Goal: Task Accomplishment & Management: Use online tool/utility

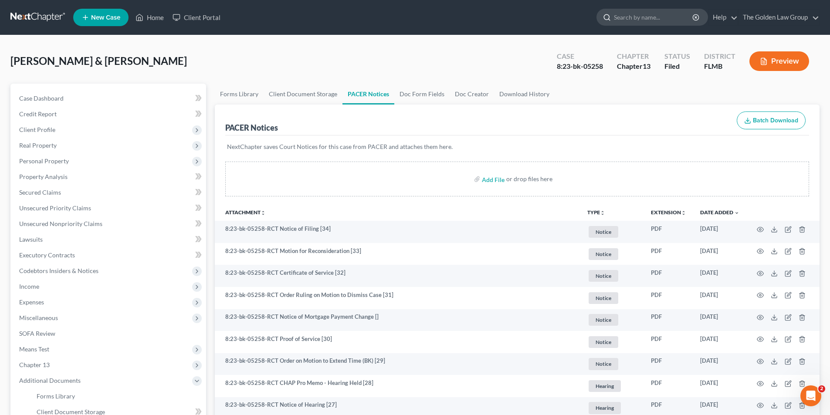
click at [641, 18] on input "search" at bounding box center [654, 17] width 80 height 16
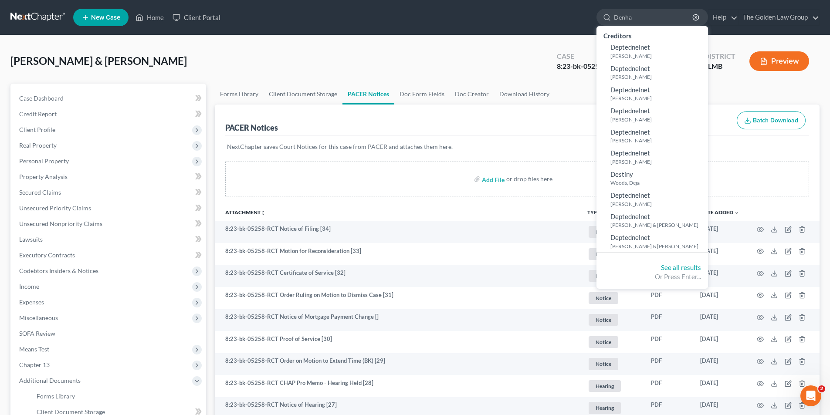
type input "[PERSON_NAME]"
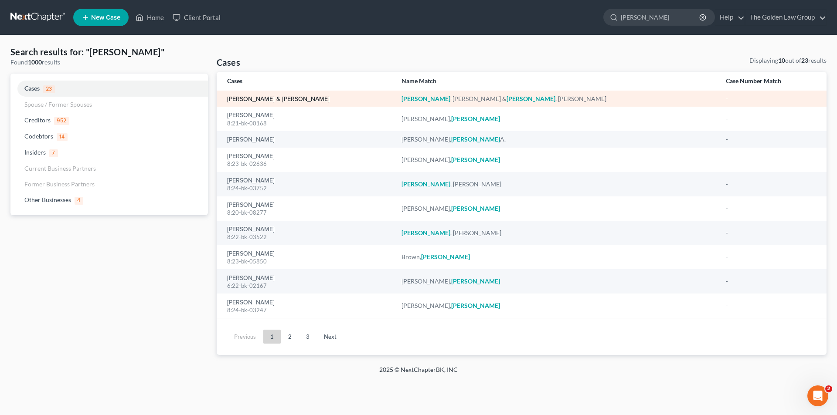
click at [302, 99] on link "[PERSON_NAME] & [PERSON_NAME]" at bounding box center [278, 99] width 102 height 6
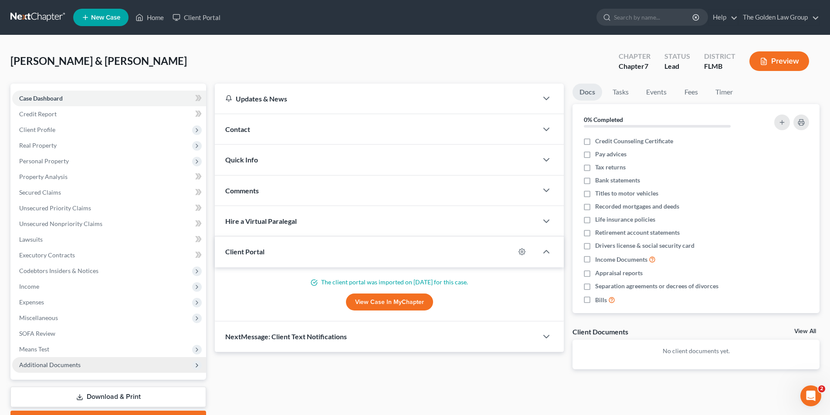
click at [49, 364] on span "Additional Documents" at bounding box center [49, 364] width 61 height 7
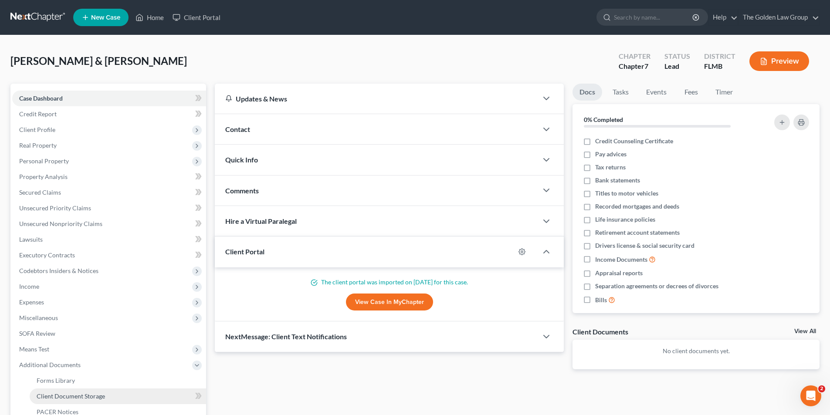
scroll to position [87, 0]
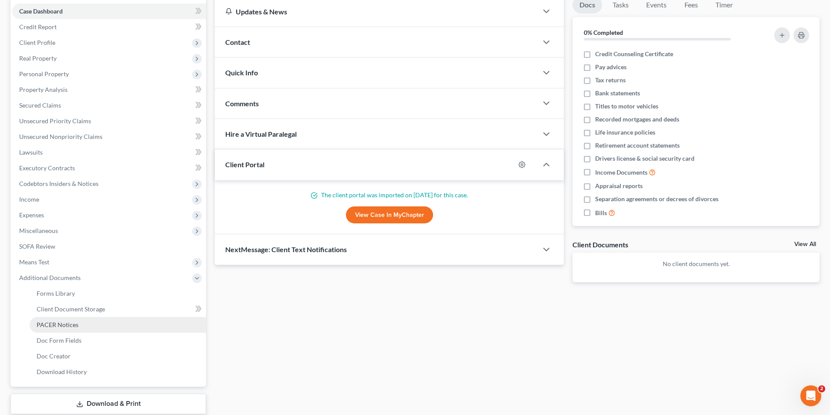
click at [61, 327] on span "PACER Notices" at bounding box center [58, 324] width 42 height 7
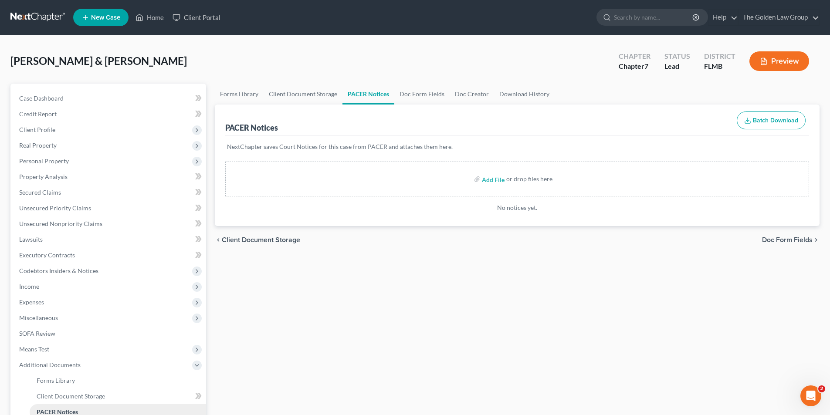
scroll to position [87, 0]
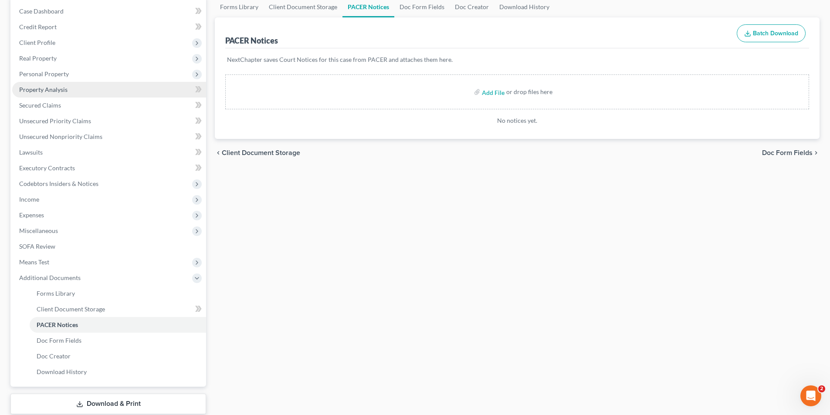
click at [49, 88] on span "Property Analysis" at bounding box center [43, 89] width 48 height 7
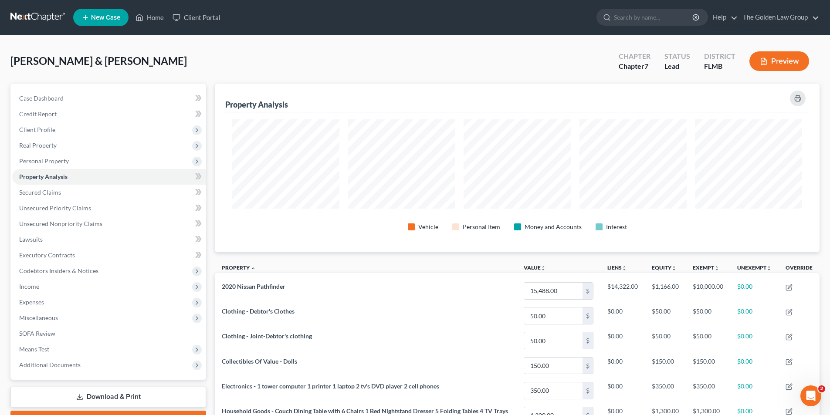
click at [768, 61] on button "Preview" at bounding box center [780, 61] width 60 height 20
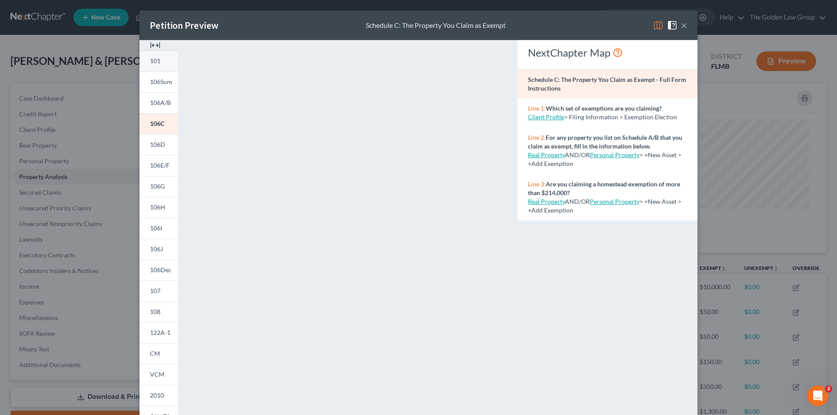
click at [159, 61] on link "101" at bounding box center [158, 61] width 38 height 21
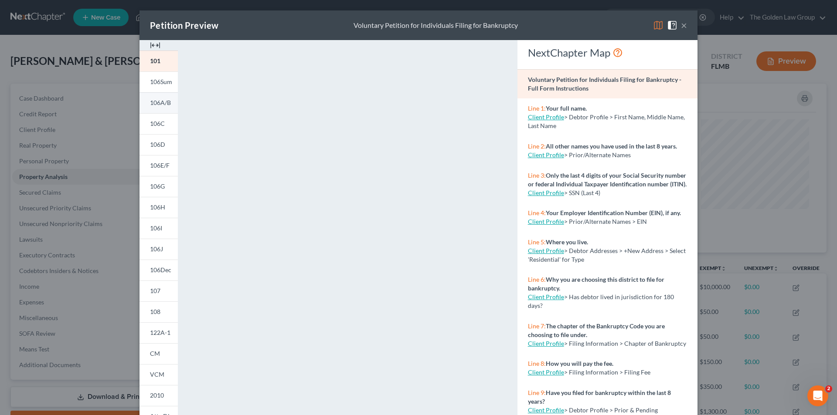
click at [163, 103] on span "106A/B" at bounding box center [160, 102] width 21 height 7
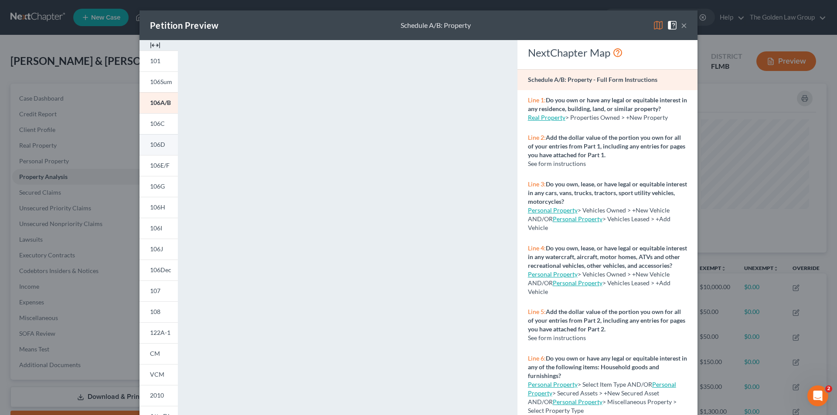
click at [160, 143] on span "106D" at bounding box center [157, 144] width 15 height 7
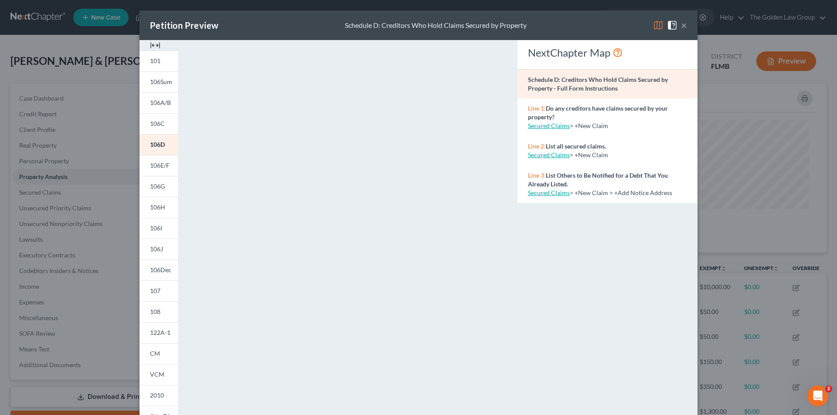
scroll to position [76, 0]
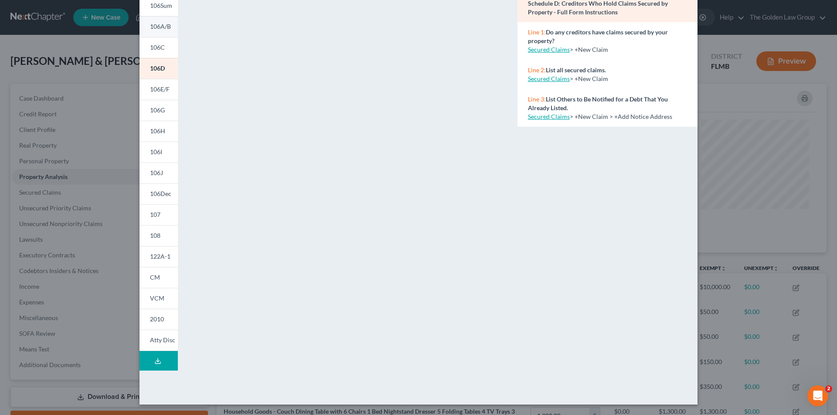
click at [160, 26] on span "106A/B" at bounding box center [160, 26] width 21 height 7
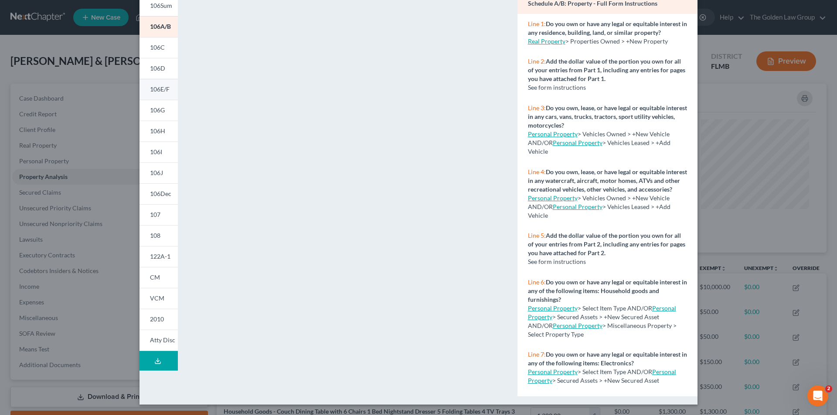
click at [150, 85] on link "106E/F" at bounding box center [158, 89] width 38 height 21
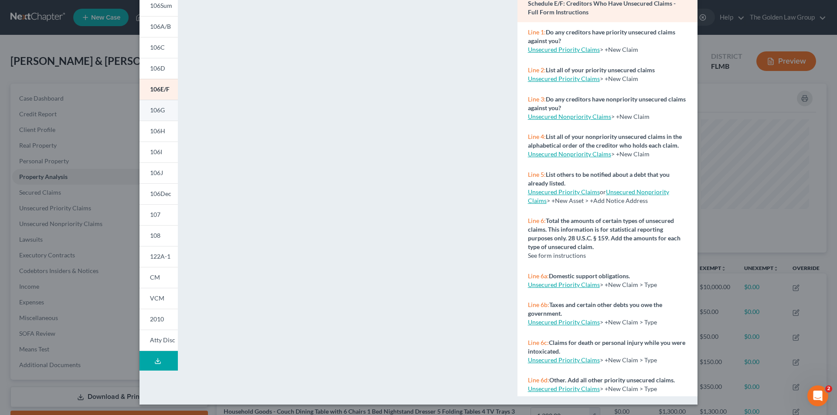
click at [155, 109] on span "106G" at bounding box center [157, 109] width 15 height 7
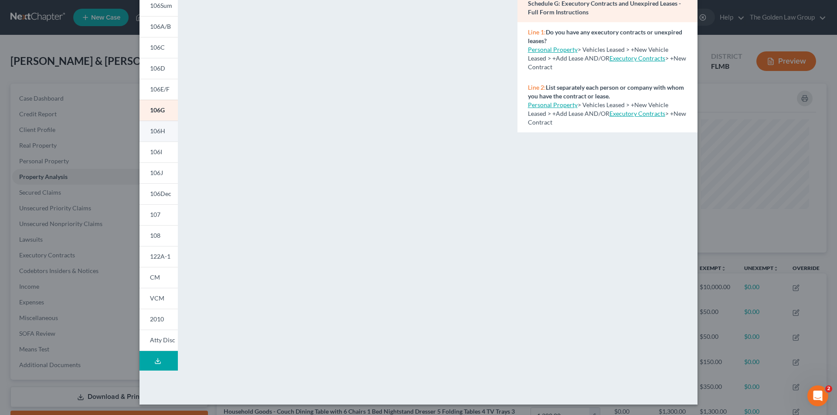
click at [150, 128] on span "106H" at bounding box center [157, 130] width 15 height 7
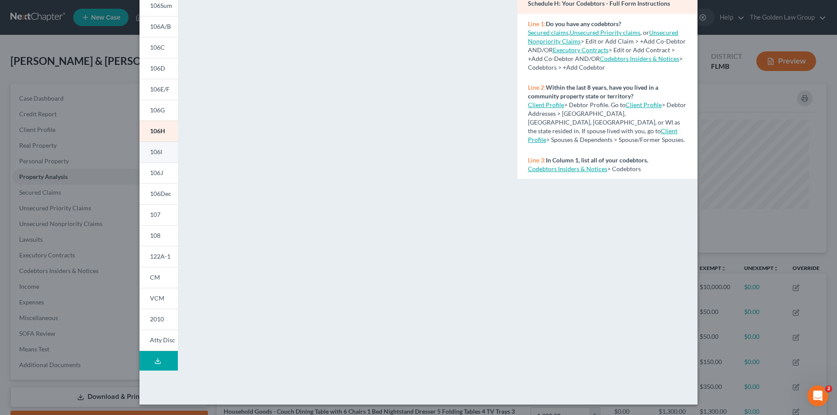
click at [157, 151] on span "106I" at bounding box center [156, 151] width 12 height 7
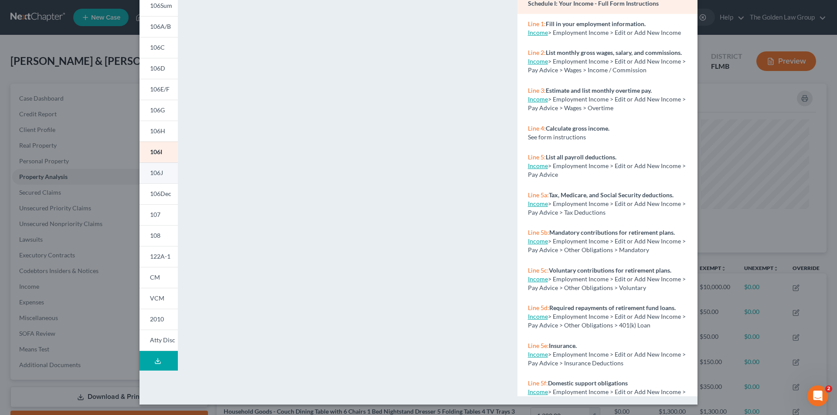
click at [161, 172] on link "106J" at bounding box center [158, 173] width 38 height 21
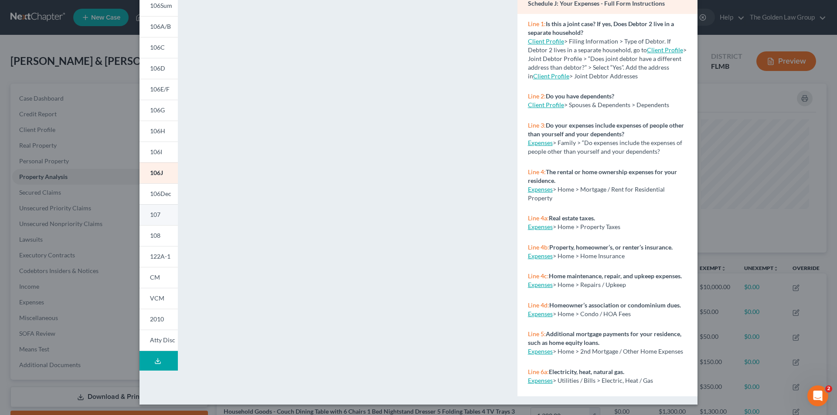
click at [159, 210] on link "107" at bounding box center [158, 214] width 38 height 21
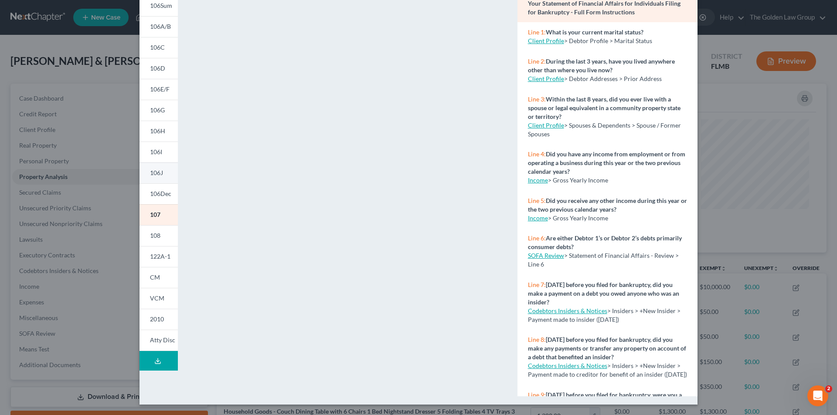
click at [162, 169] on link "106J" at bounding box center [158, 173] width 38 height 21
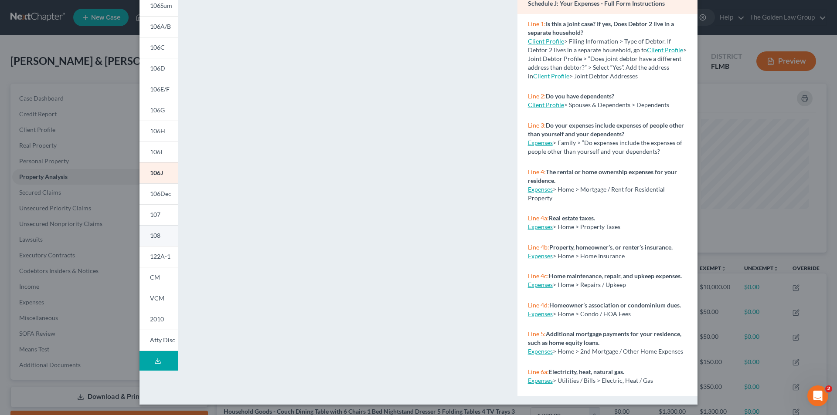
click at [158, 236] on link "108" at bounding box center [158, 235] width 38 height 21
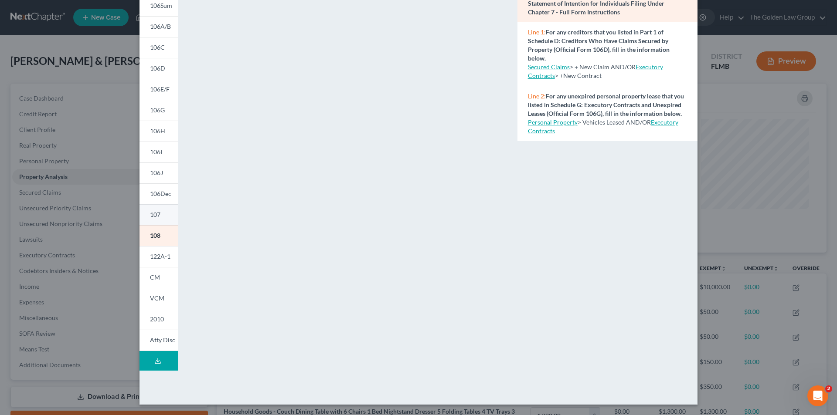
click at [160, 215] on link "107" at bounding box center [158, 214] width 38 height 21
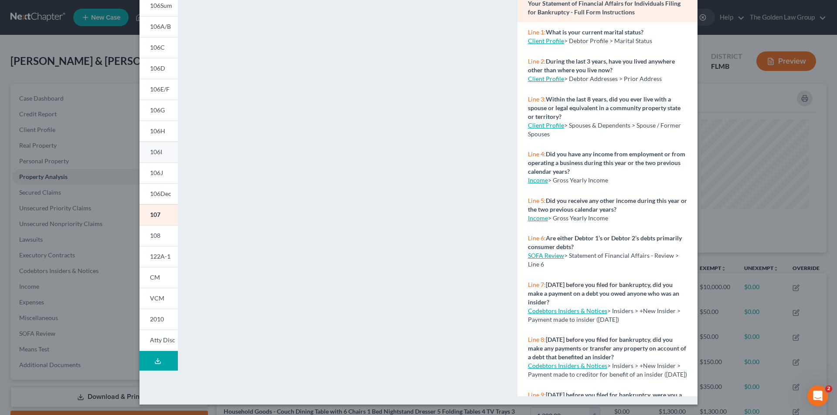
click at [159, 153] on span "106I" at bounding box center [156, 151] width 12 height 7
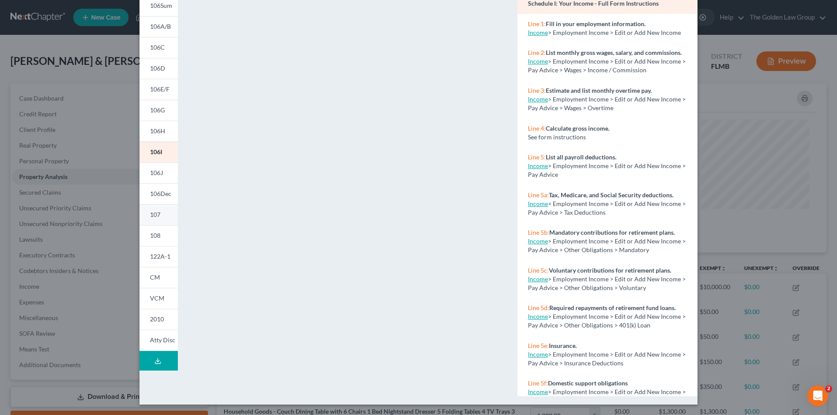
click at [157, 215] on link "107" at bounding box center [158, 214] width 38 height 21
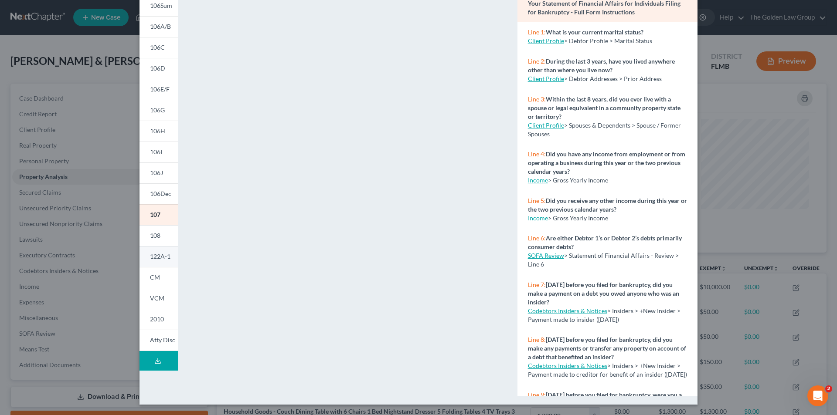
click at [159, 257] on span "122A-1" at bounding box center [160, 256] width 20 height 7
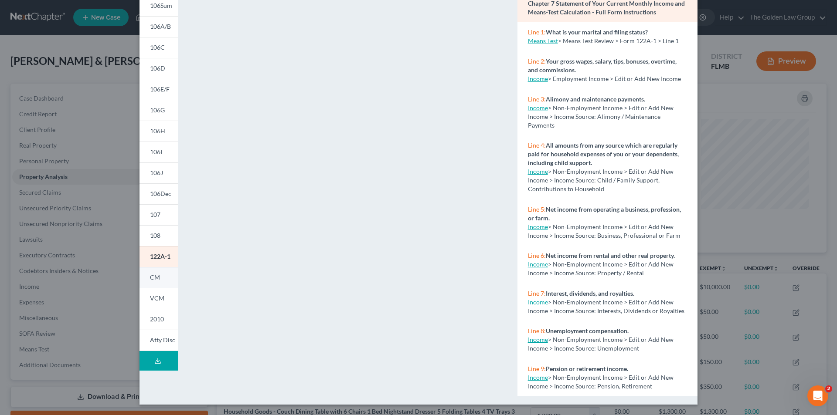
click at [153, 277] on span "CM" at bounding box center [155, 277] width 10 height 7
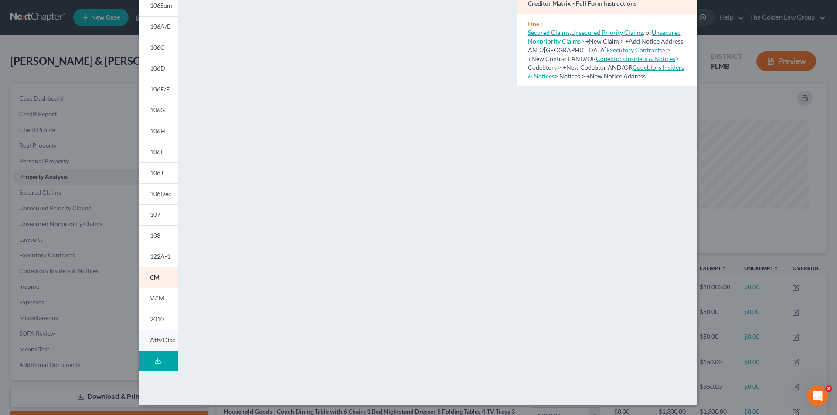
click at [161, 340] on span "Atty Disc" at bounding box center [162, 340] width 25 height 7
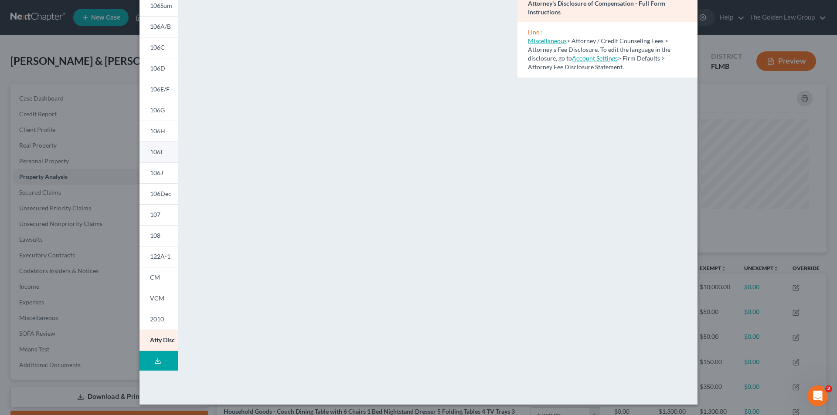
click at [159, 153] on span "106I" at bounding box center [156, 151] width 12 height 7
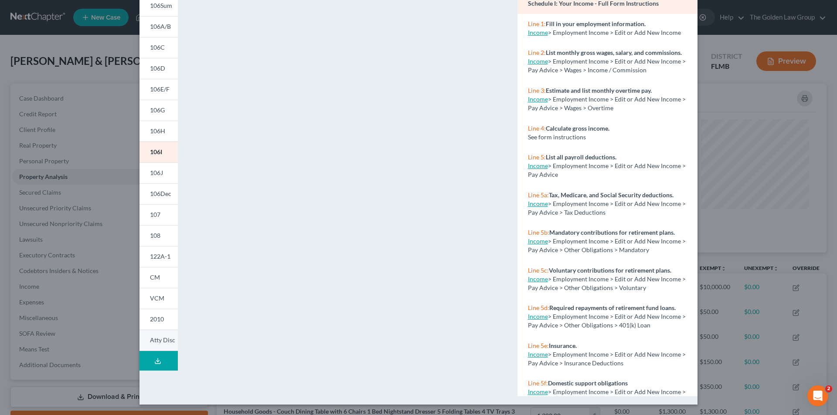
click at [155, 340] on span "Atty Disc" at bounding box center [162, 340] width 25 height 7
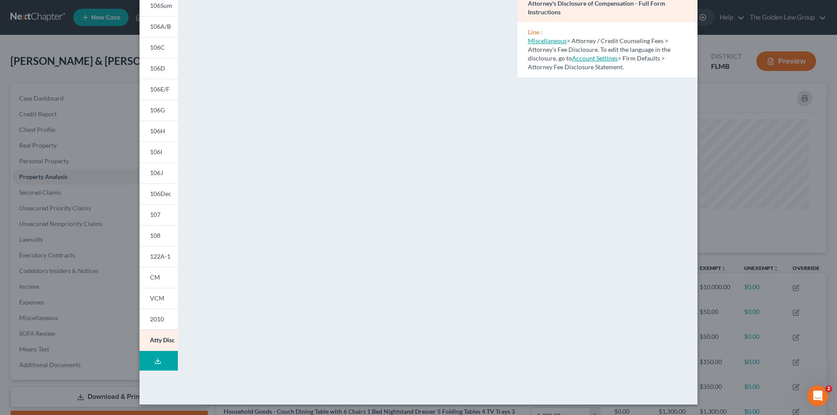
click at [61, 112] on div "Petition Preview Attorney's Disclosure of Compensation × 101 106Sum 106A/B 106C…" at bounding box center [418, 207] width 837 height 415
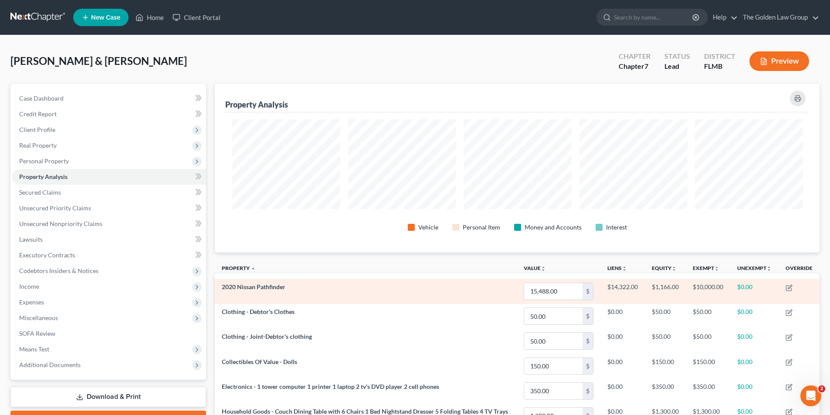
scroll to position [435721, 435284]
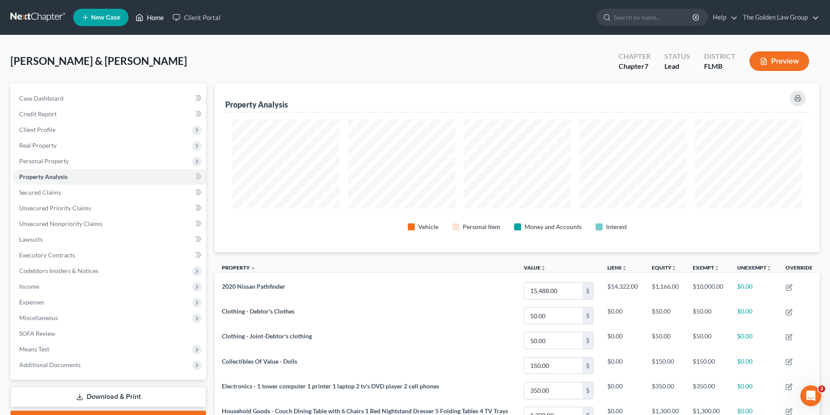
click at [150, 16] on link "Home" at bounding box center [149, 18] width 37 height 16
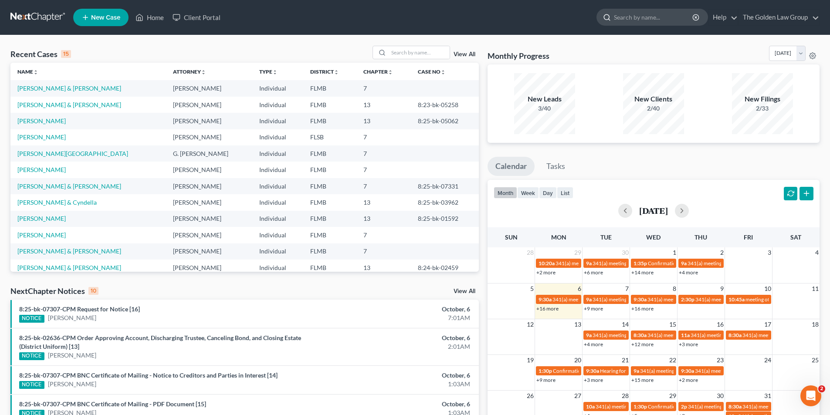
click at [635, 14] on input "search" at bounding box center [654, 17] width 80 height 16
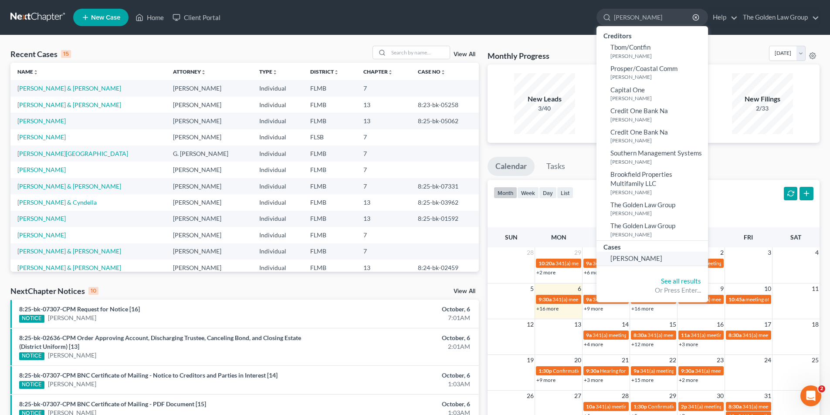
type input "[PERSON_NAME]"
click at [639, 259] on span "[PERSON_NAME]" at bounding box center [637, 259] width 52 height 8
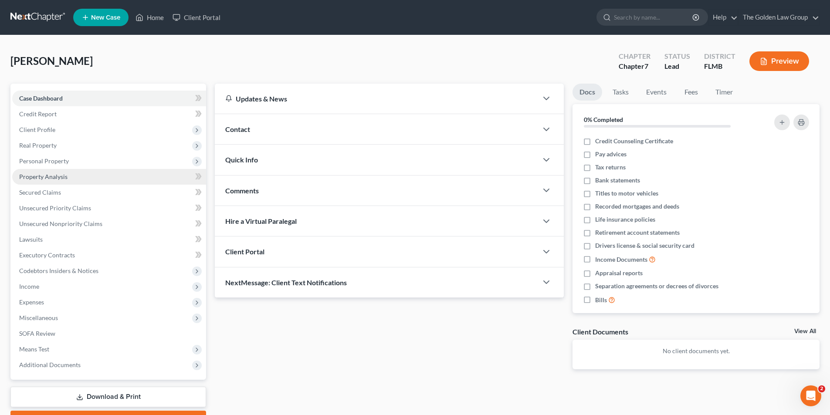
click at [44, 175] on span "Property Analysis" at bounding box center [43, 176] width 48 height 7
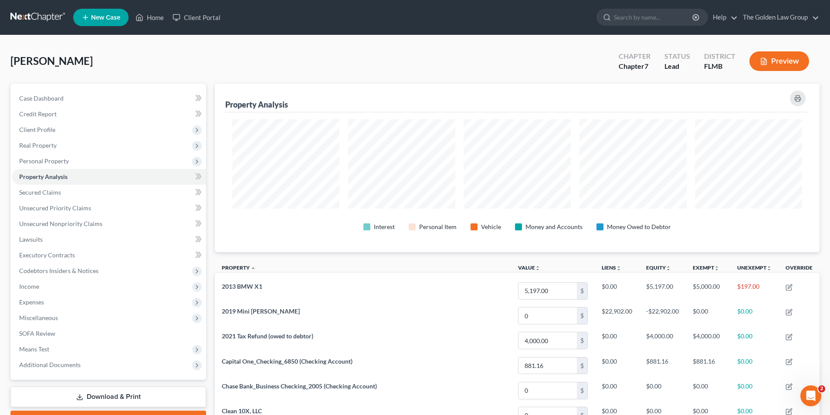
click at [785, 62] on button "Preview" at bounding box center [780, 61] width 60 height 20
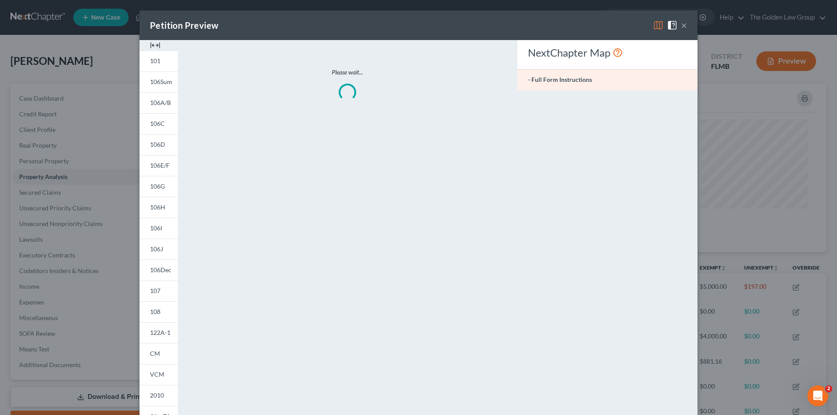
scroll to position [169, 610]
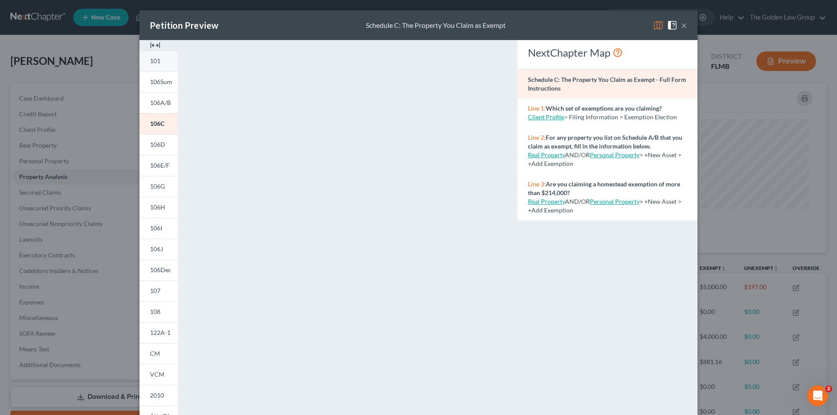
click at [153, 57] on link "101" at bounding box center [158, 61] width 38 height 21
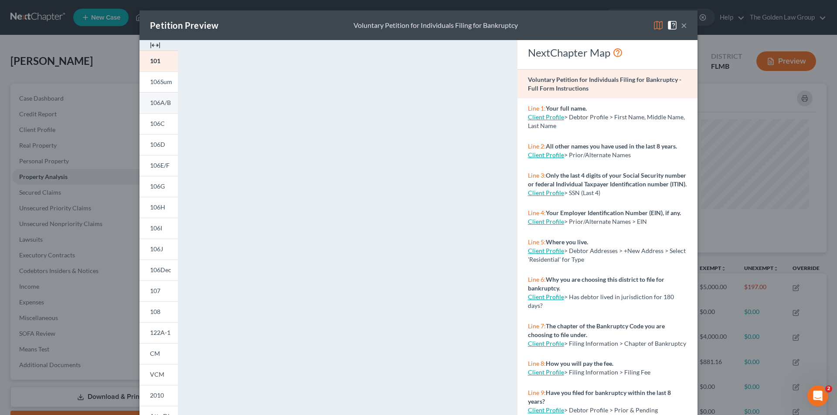
click at [153, 102] on span "106A/B" at bounding box center [160, 102] width 21 height 7
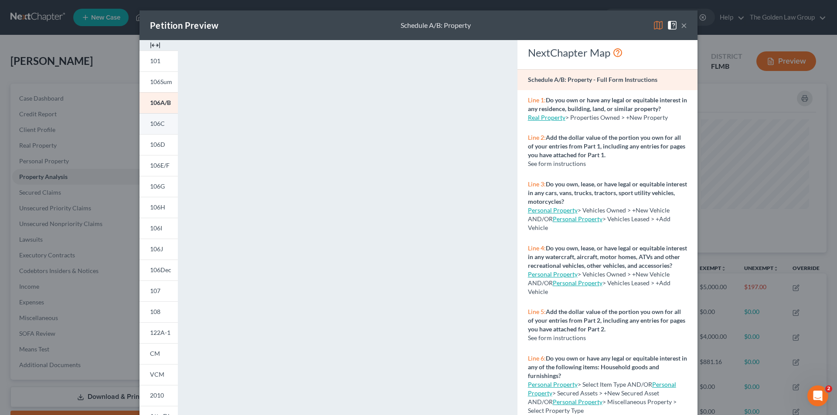
click at [154, 124] on span "106C" at bounding box center [157, 123] width 15 height 7
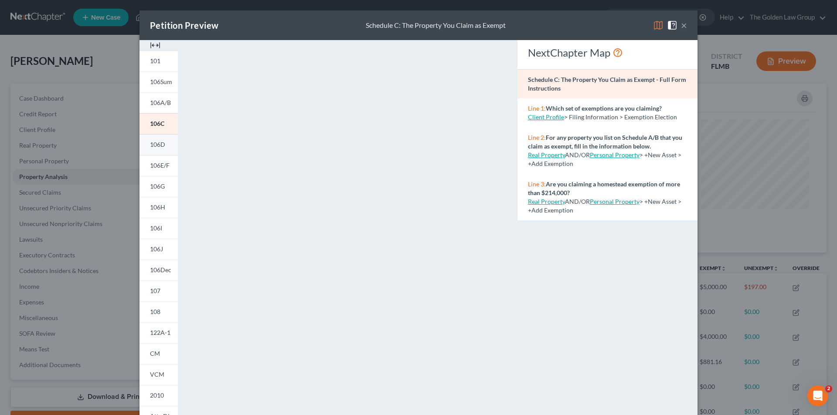
click at [154, 143] on span "106D" at bounding box center [157, 144] width 15 height 7
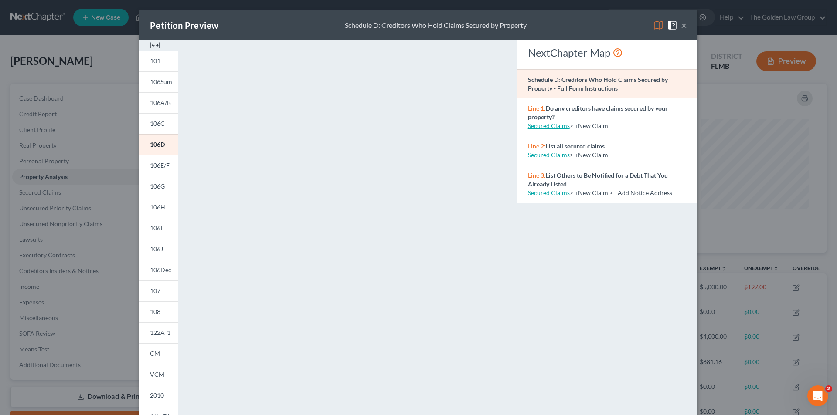
scroll to position [76, 0]
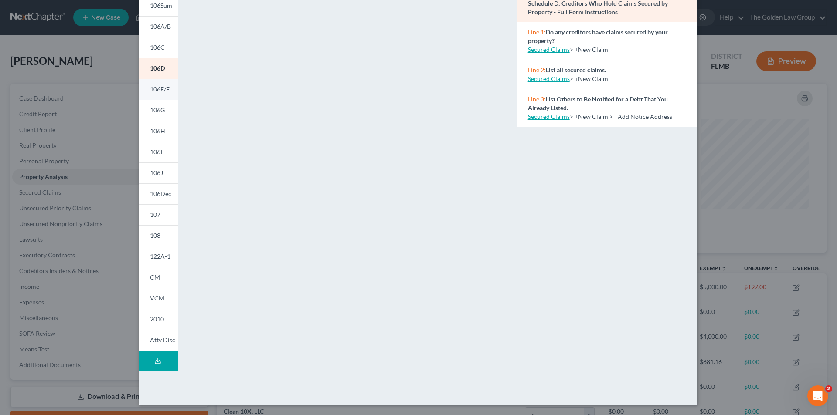
click at [155, 88] on span "106E/F" at bounding box center [160, 88] width 20 height 7
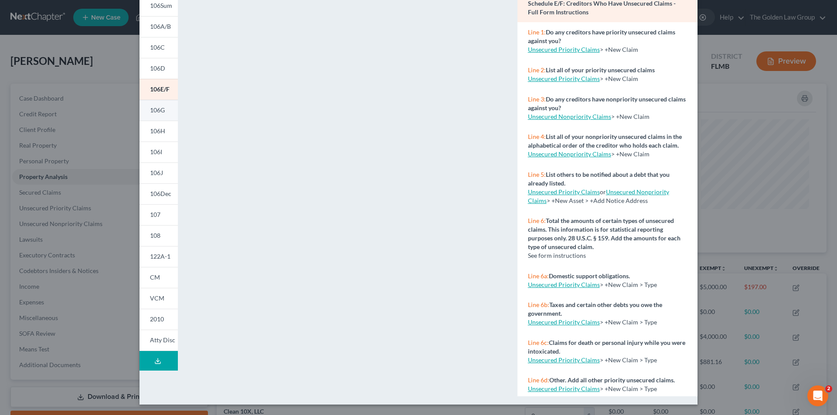
click at [156, 111] on span "106G" at bounding box center [157, 109] width 15 height 7
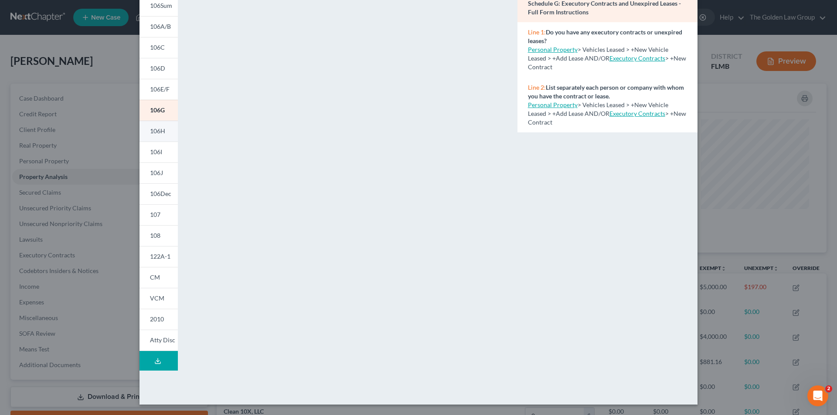
click at [155, 129] on span "106H" at bounding box center [157, 130] width 15 height 7
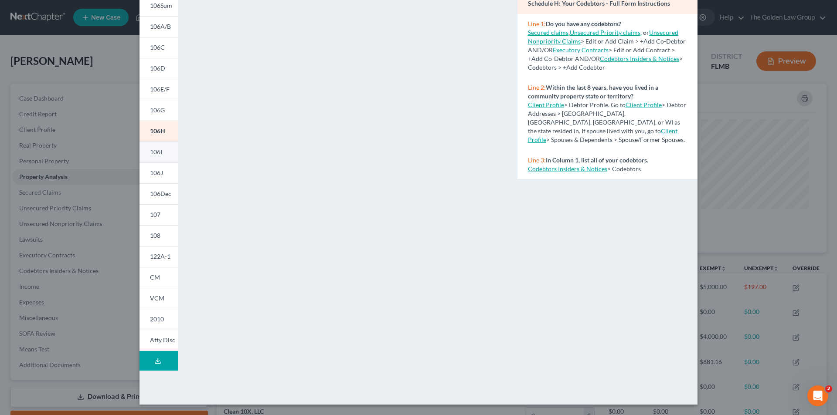
click at [152, 152] on span "106I" at bounding box center [156, 151] width 12 height 7
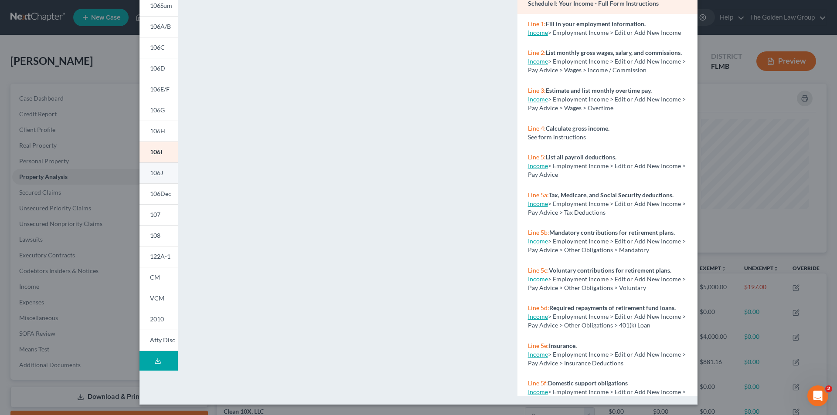
click at [157, 169] on span "106J" at bounding box center [156, 172] width 13 height 7
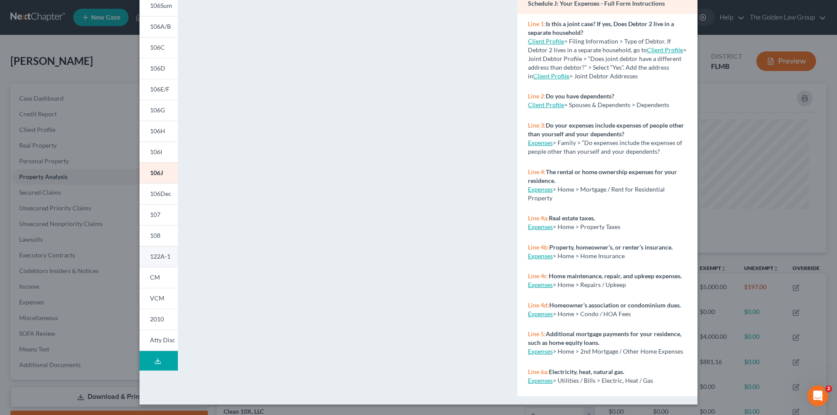
click at [160, 256] on span "122A-1" at bounding box center [160, 256] width 20 height 7
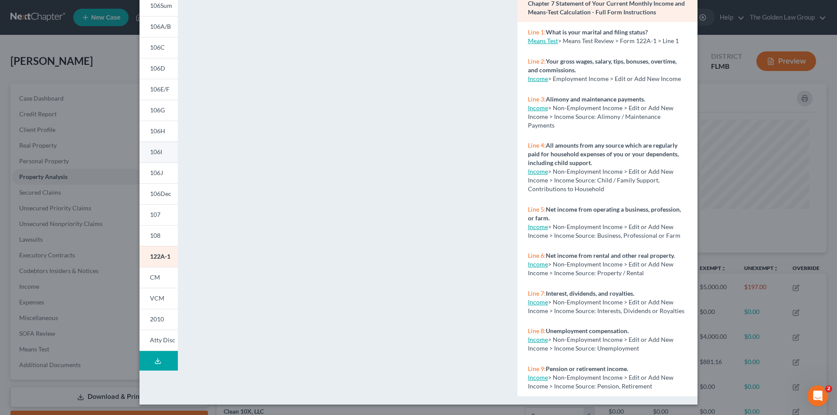
click at [150, 150] on span "106I" at bounding box center [156, 151] width 12 height 7
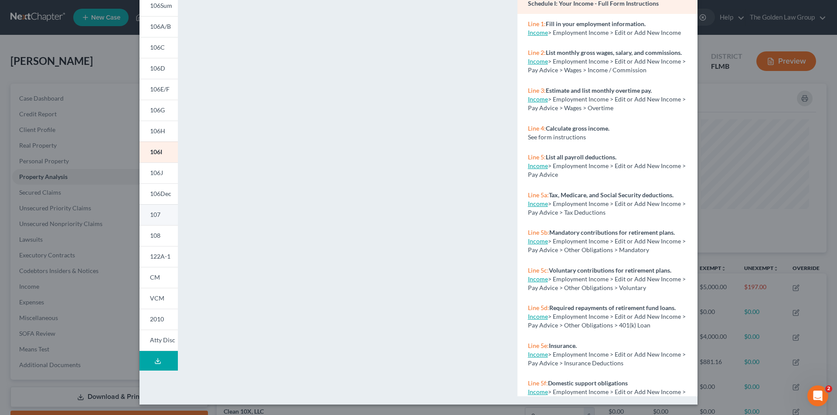
click at [153, 212] on span "107" at bounding box center [155, 214] width 10 height 7
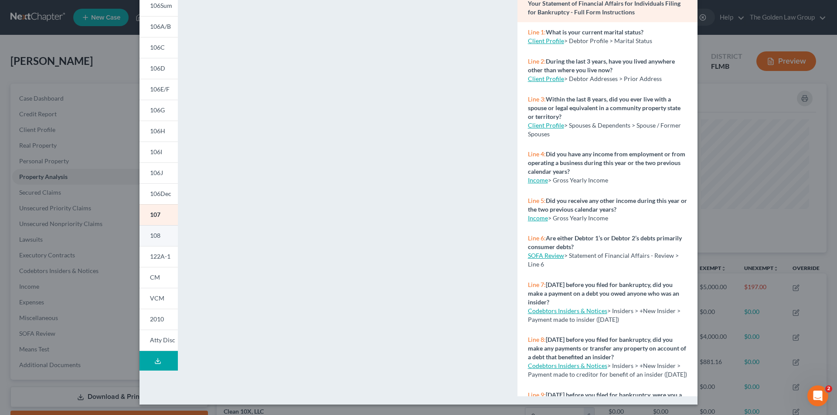
click at [153, 232] on span "108" at bounding box center [155, 235] width 10 height 7
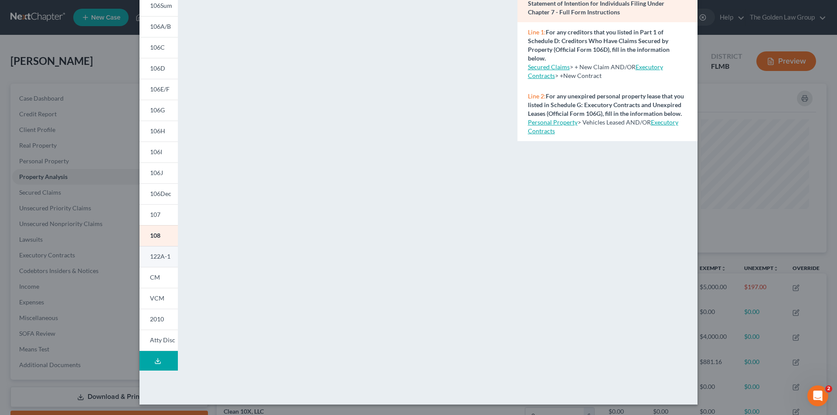
click at [152, 255] on span "122A-1" at bounding box center [160, 256] width 20 height 7
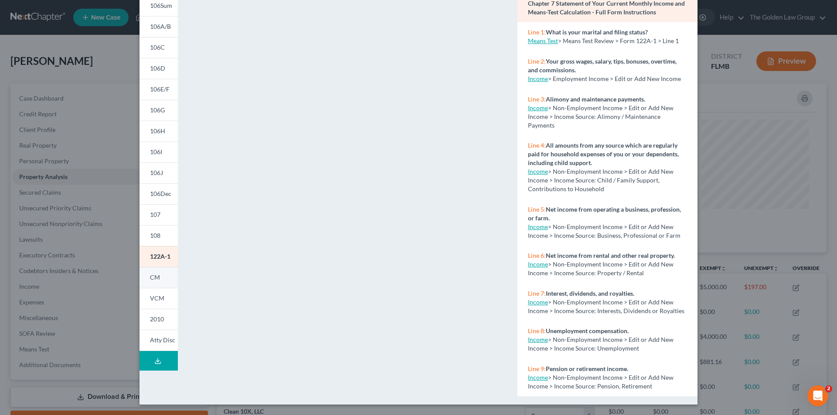
click at [154, 276] on span "CM" at bounding box center [155, 277] width 10 height 7
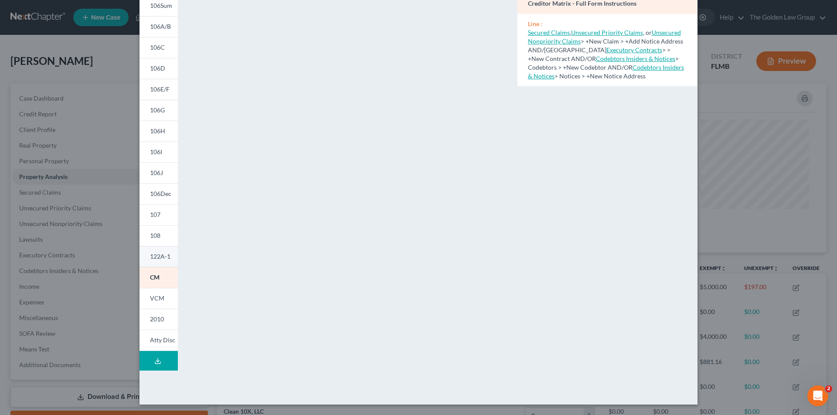
click at [155, 254] on span "122A-1" at bounding box center [160, 256] width 20 height 7
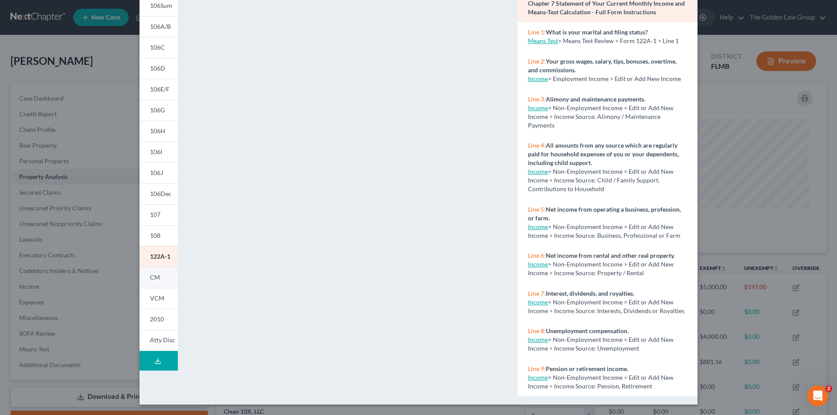
click at [154, 276] on span "CM" at bounding box center [155, 277] width 10 height 7
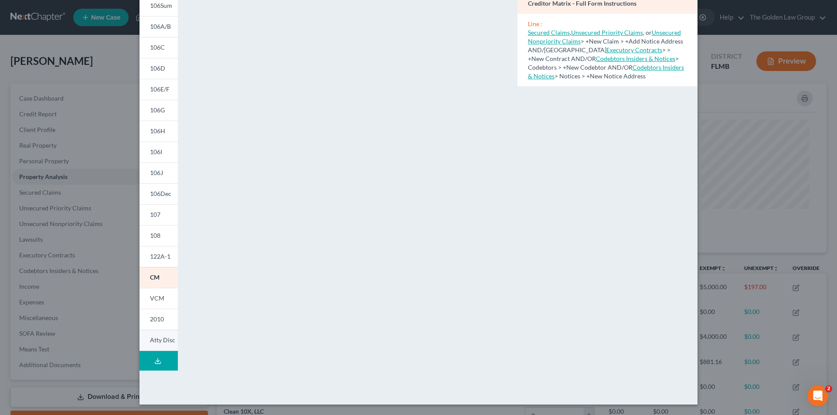
click at [158, 337] on span "Atty Disc" at bounding box center [162, 340] width 25 height 7
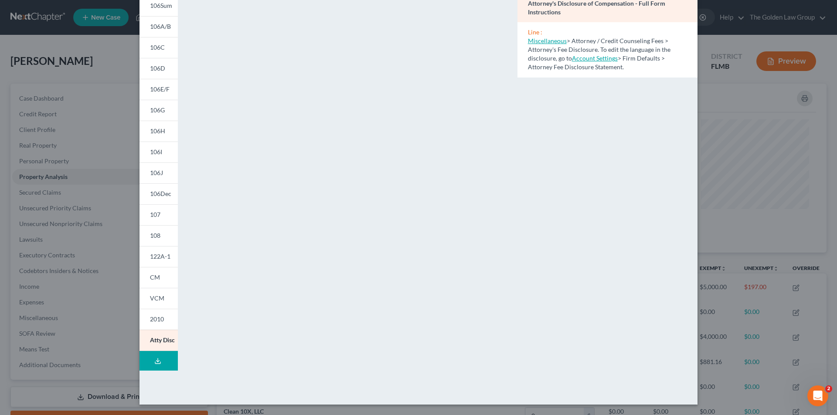
click at [76, 167] on div "Petition Preview Attorney's Disclosure of Compensation × 101 106Sum 106A/B 106C…" at bounding box center [418, 207] width 837 height 415
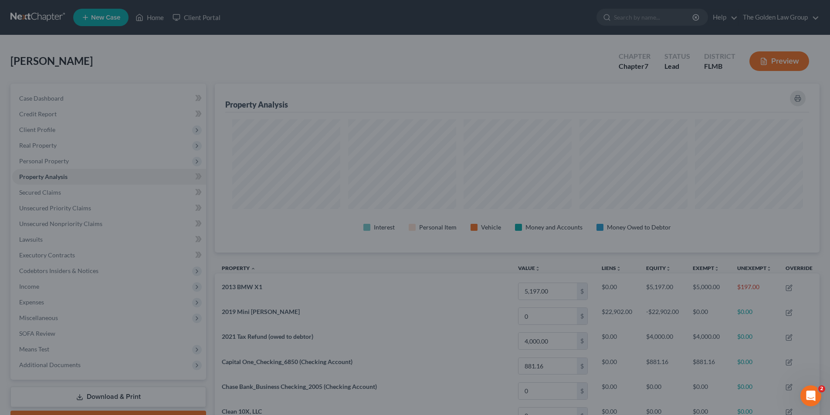
scroll to position [435721, 435284]
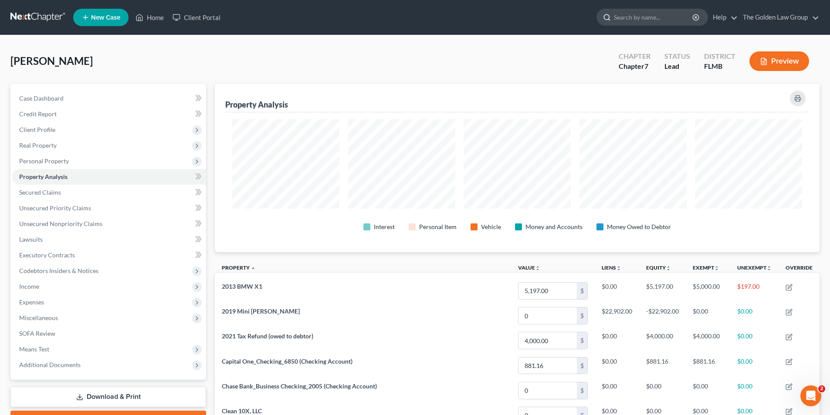
click at [666, 15] on input "search" at bounding box center [654, 17] width 80 height 16
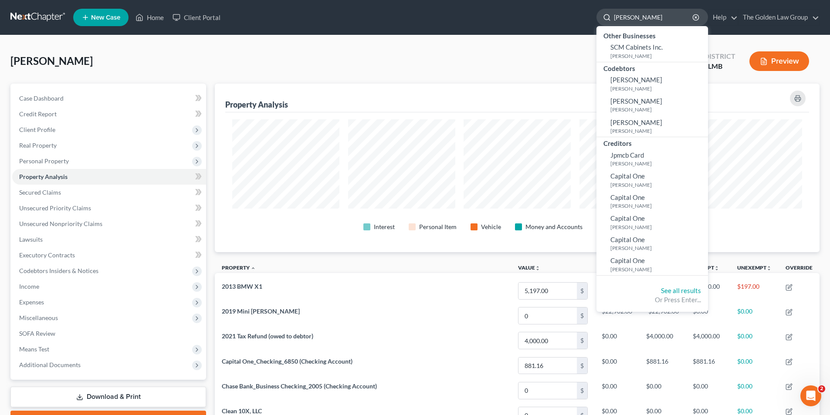
type input "[PERSON_NAME]"
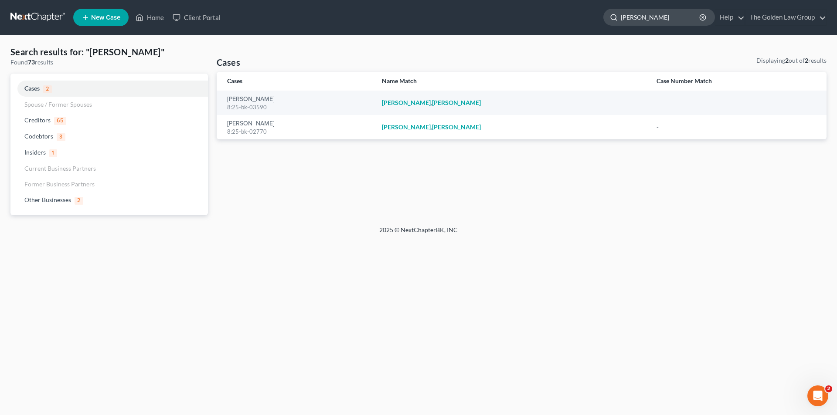
click at [660, 16] on input "[PERSON_NAME]" at bounding box center [661, 17] width 80 height 16
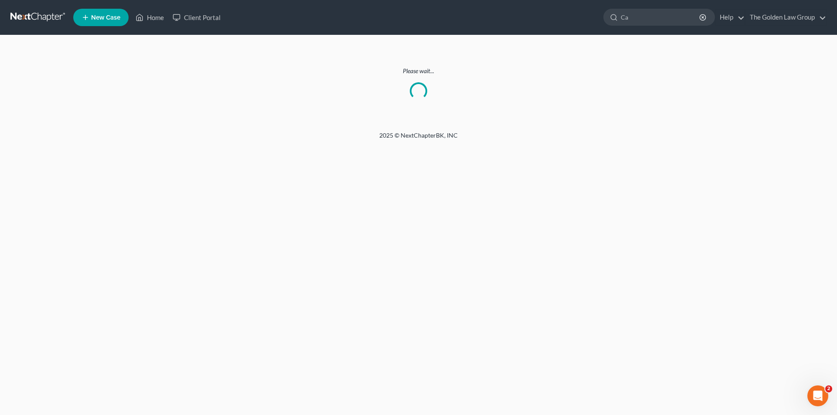
type input "C"
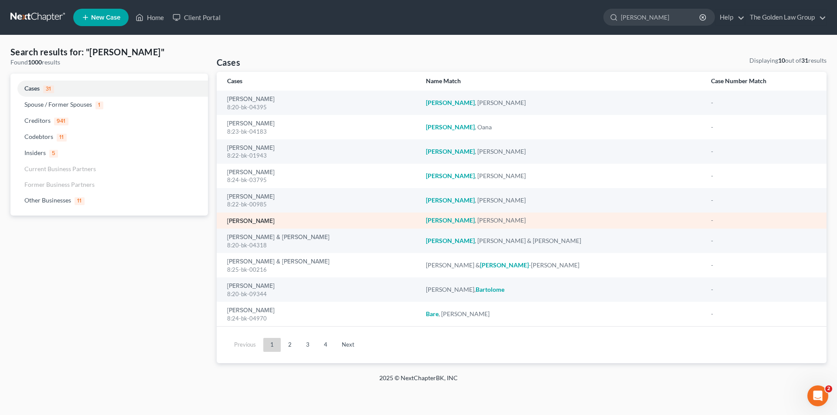
type input "[PERSON_NAME]"
click at [252, 221] on link "[PERSON_NAME]" at bounding box center [251, 221] width 48 height 6
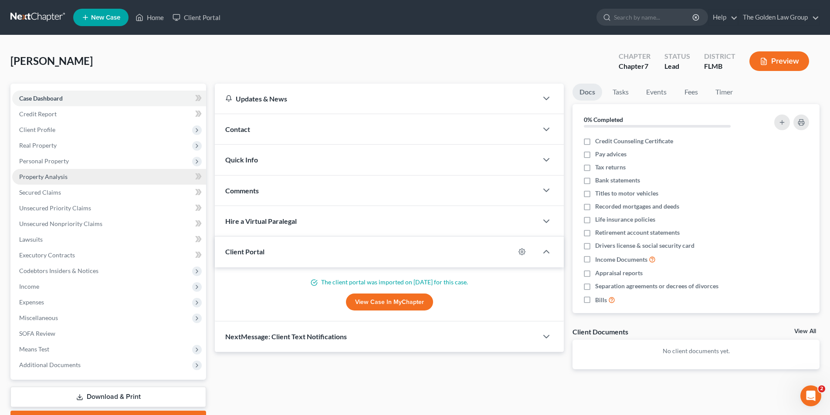
click at [52, 174] on span "Property Analysis" at bounding box center [43, 176] width 48 height 7
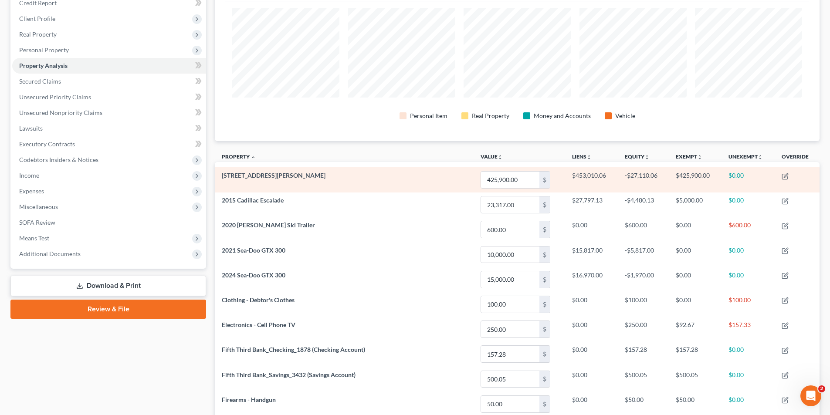
scroll to position [24, 0]
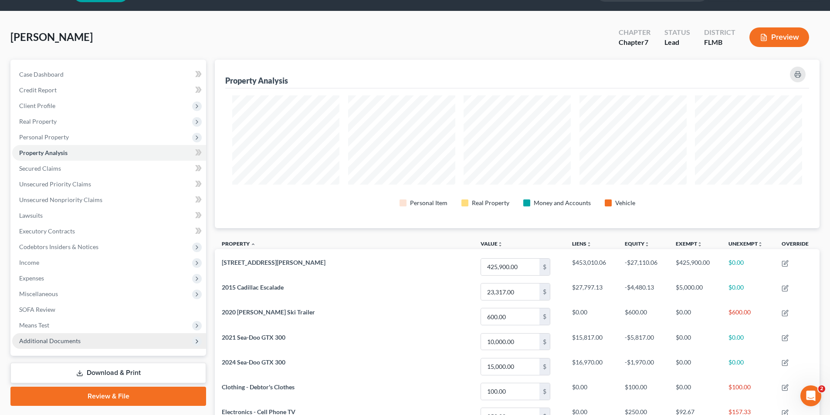
click at [64, 339] on span "Additional Documents" at bounding box center [49, 340] width 61 height 7
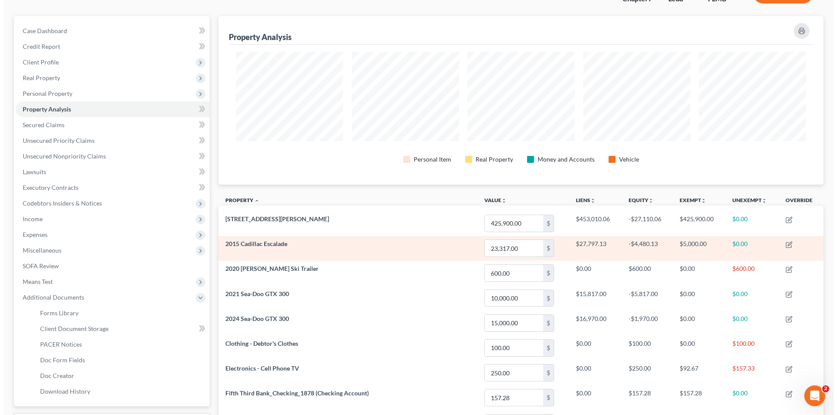
scroll to position [0, 0]
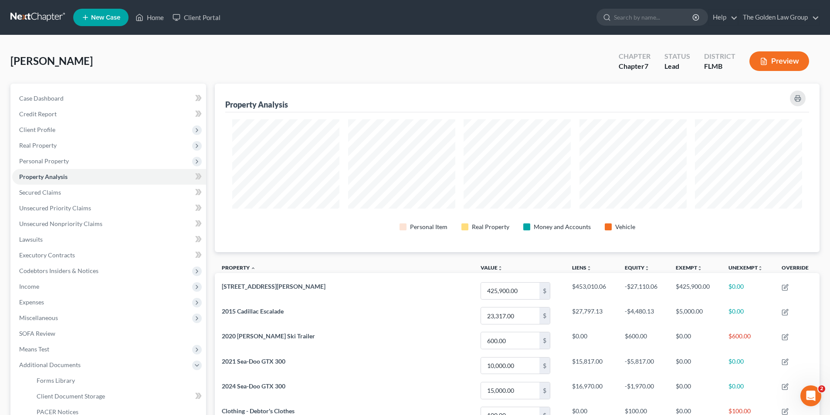
click at [783, 63] on button "Preview" at bounding box center [780, 61] width 60 height 20
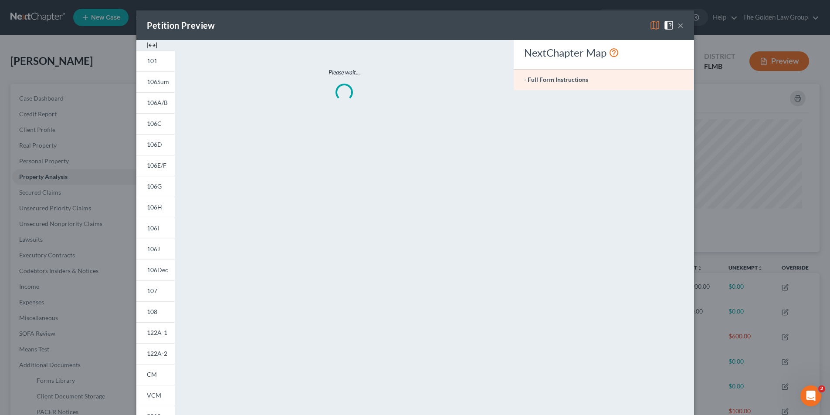
scroll to position [169, 610]
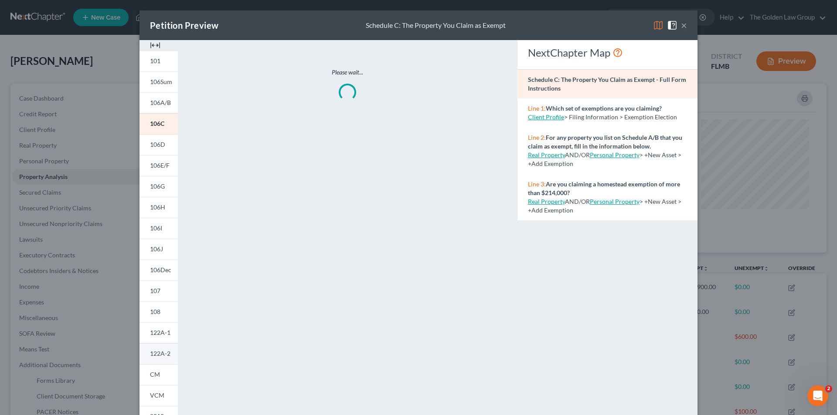
click at [162, 352] on span "122A-2" at bounding box center [160, 353] width 20 height 7
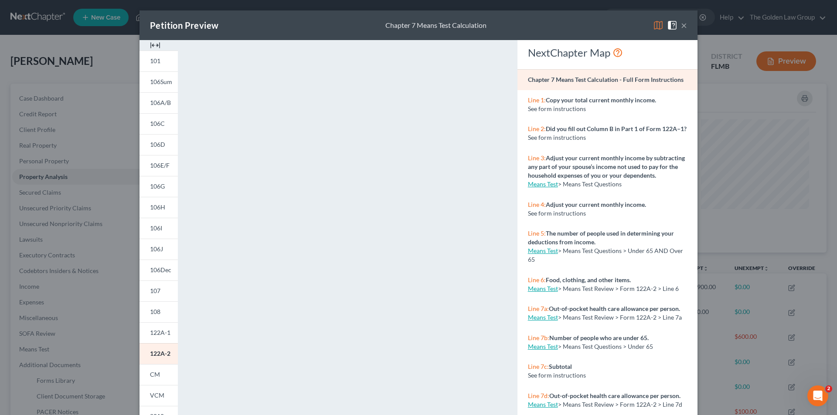
click at [94, 64] on div "Petition Preview Chapter 7 Means Test Calculation × 101 106Sum 106A/B 106C 106D…" at bounding box center [418, 207] width 837 height 415
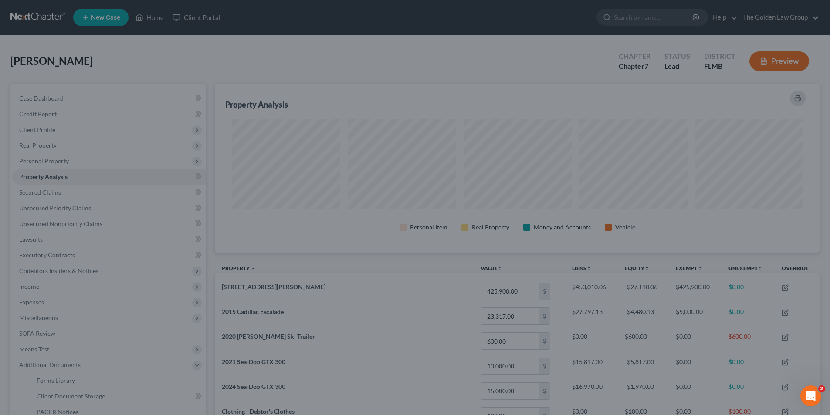
scroll to position [435721, 435284]
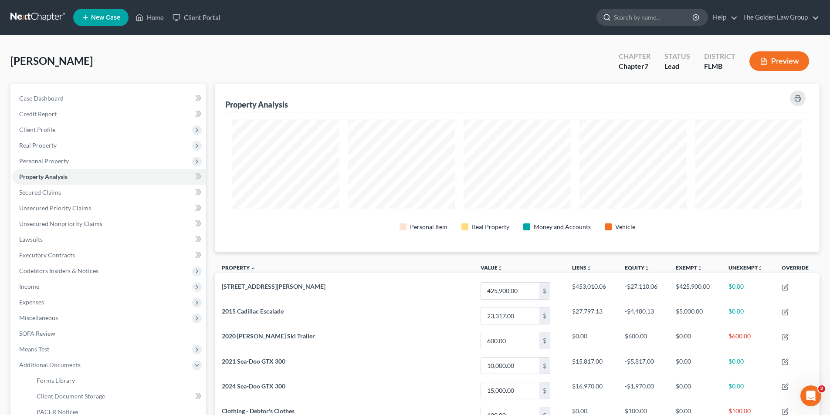
click at [639, 17] on input "search" at bounding box center [654, 17] width 80 height 16
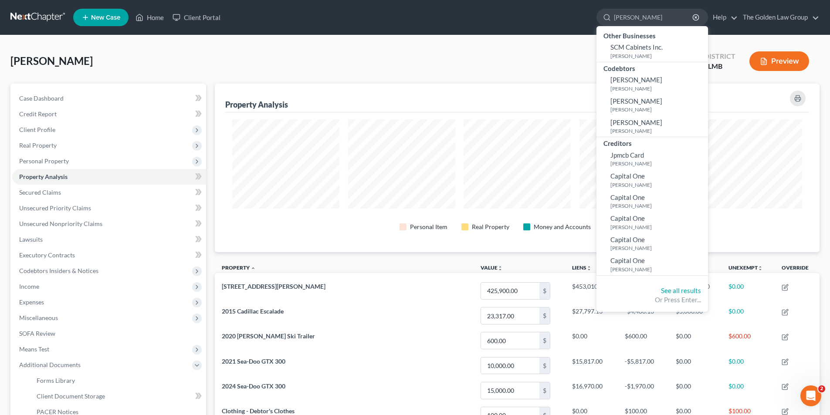
type input "[PERSON_NAME]"
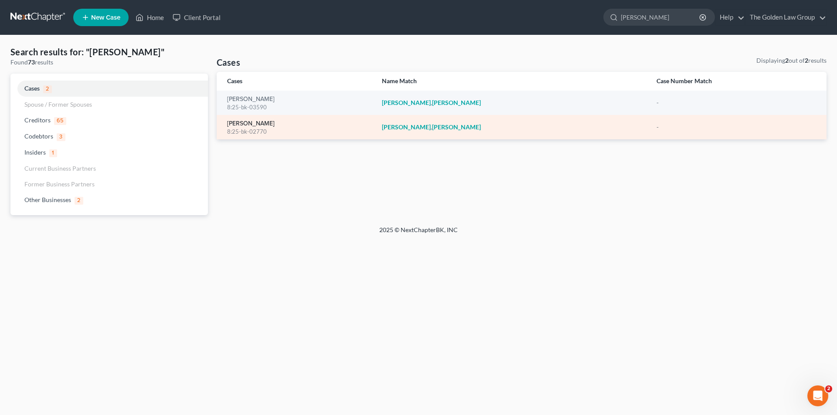
click at [252, 124] on link "[PERSON_NAME]" at bounding box center [251, 124] width 48 height 6
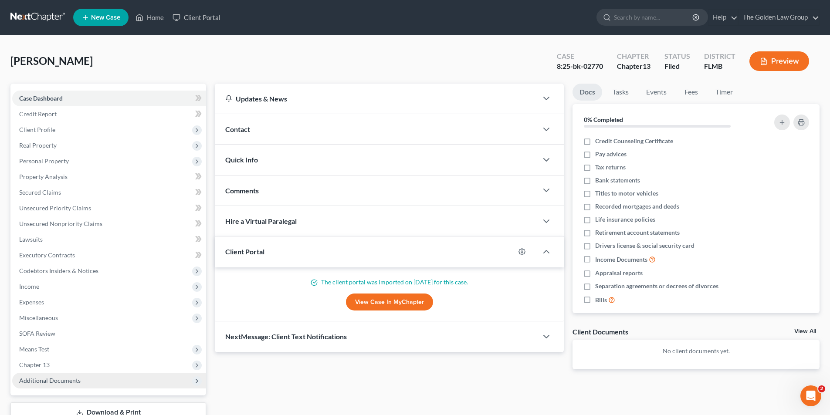
click at [54, 381] on span "Additional Documents" at bounding box center [49, 380] width 61 height 7
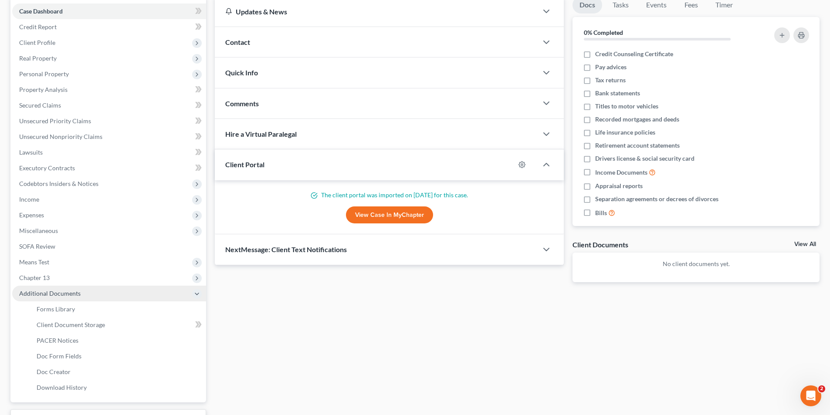
scroll to position [131, 0]
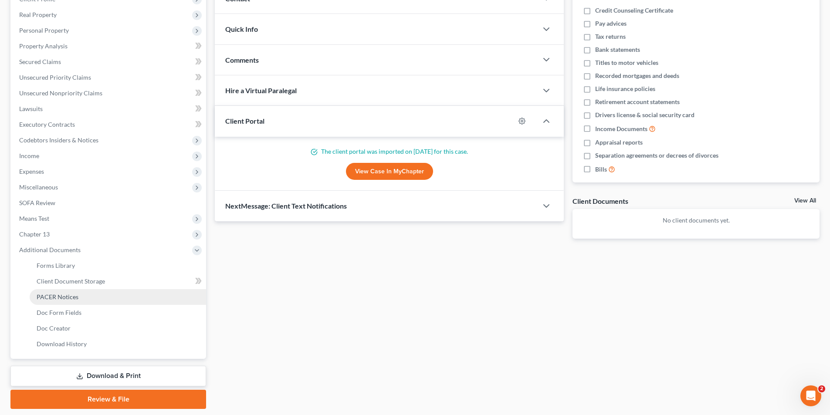
click at [64, 294] on span "PACER Notices" at bounding box center [58, 296] width 42 height 7
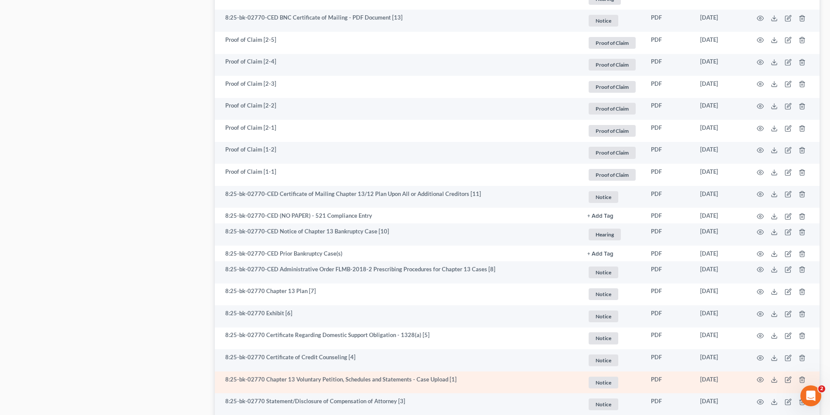
scroll to position [1479, 0]
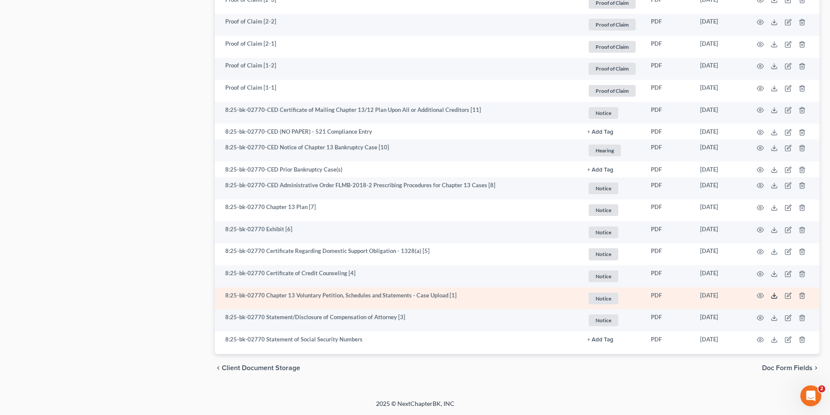
click at [775, 295] on icon at bounding box center [774, 295] width 7 height 7
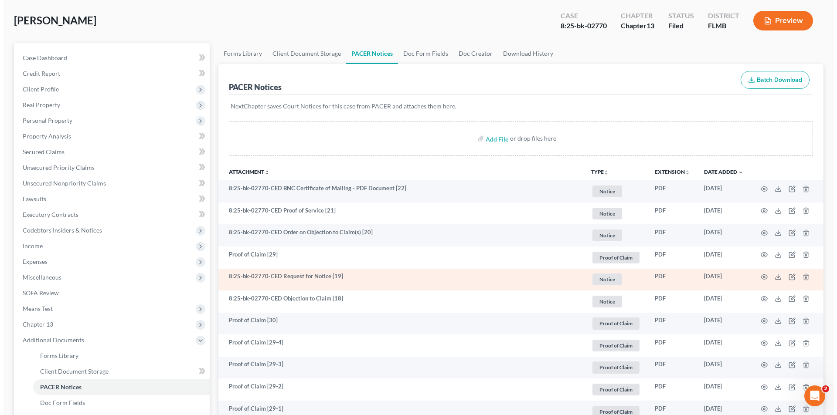
scroll to position [0, 0]
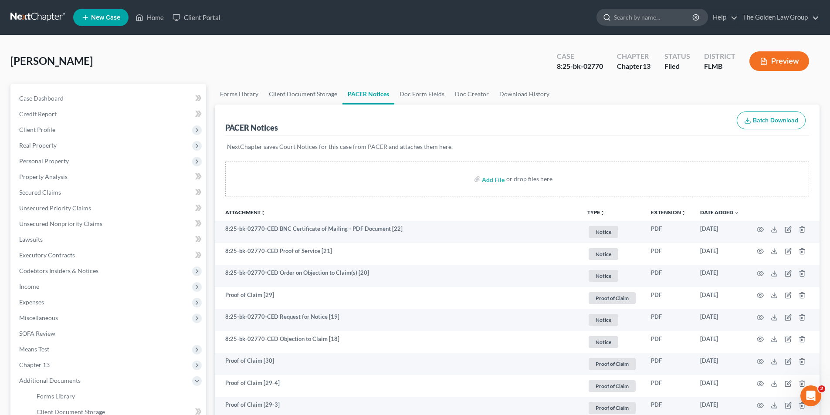
click at [647, 19] on input "search" at bounding box center [654, 17] width 80 height 16
type input "[PERSON_NAME]"
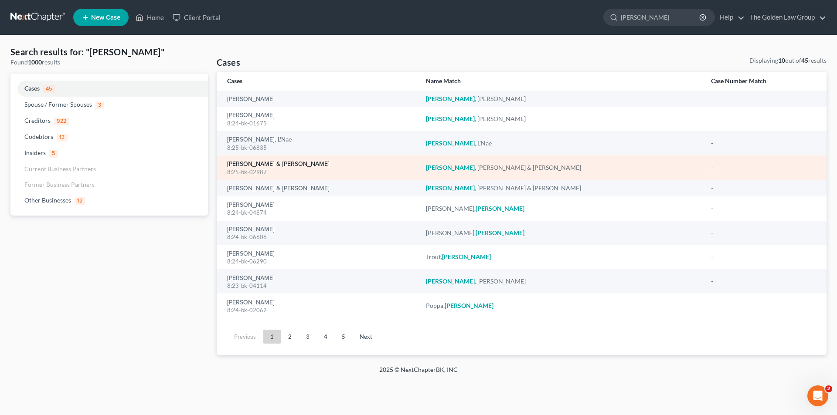
click at [268, 162] on link "[PERSON_NAME] & [PERSON_NAME]" at bounding box center [278, 164] width 102 height 6
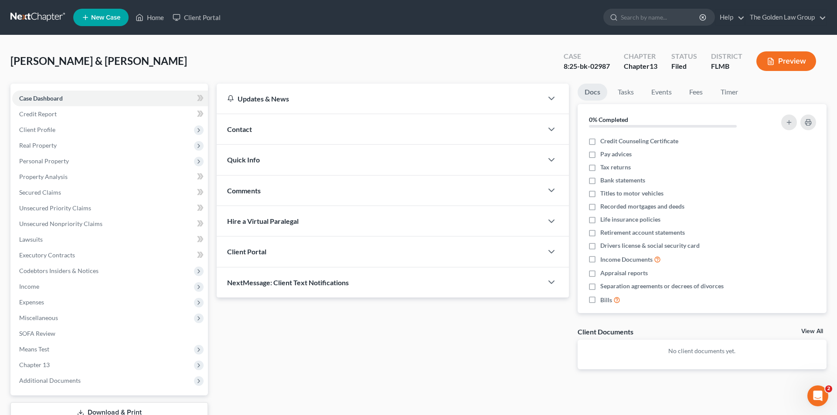
click at [784, 57] on button "Preview" at bounding box center [786, 61] width 60 height 20
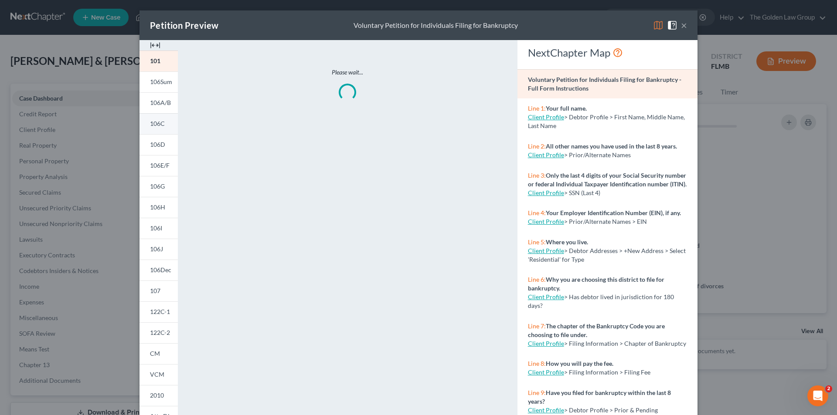
click at [164, 122] on link "106C" at bounding box center [158, 123] width 38 height 21
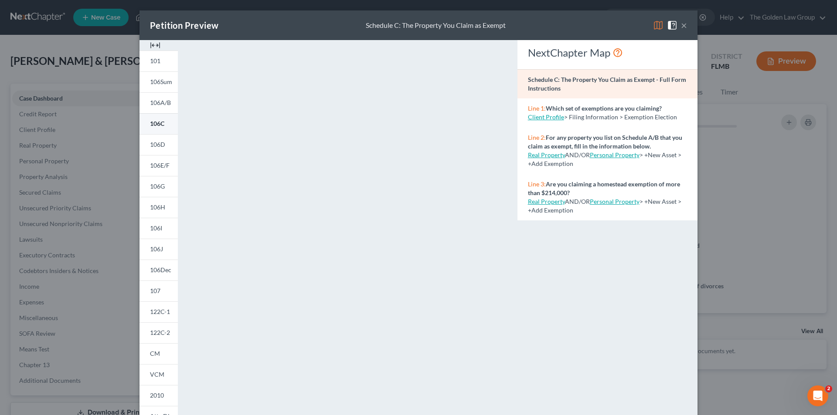
click at [152, 120] on span "106C" at bounding box center [157, 123] width 14 height 7
click at [160, 105] on span "106A/B" at bounding box center [160, 102] width 21 height 7
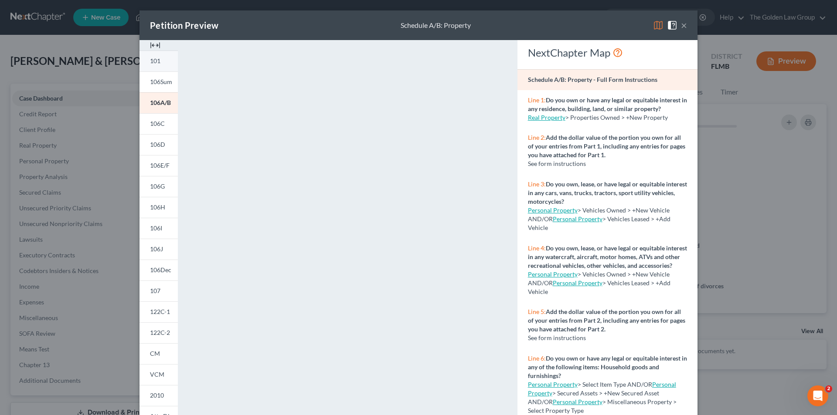
click at [160, 61] on link "101" at bounding box center [158, 61] width 38 height 21
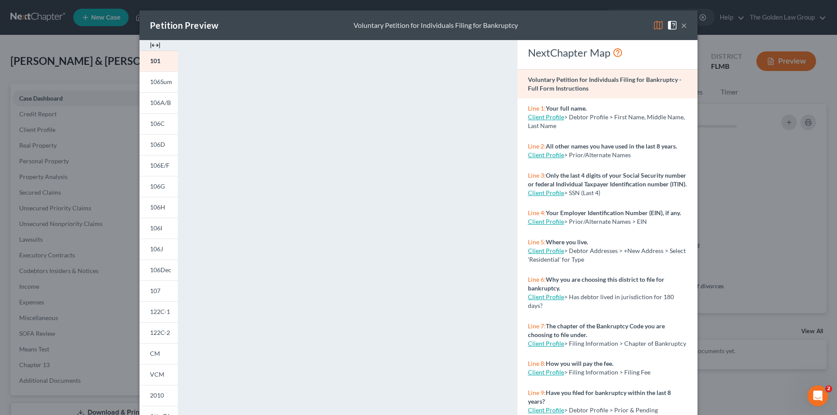
scroll to position [76, 0]
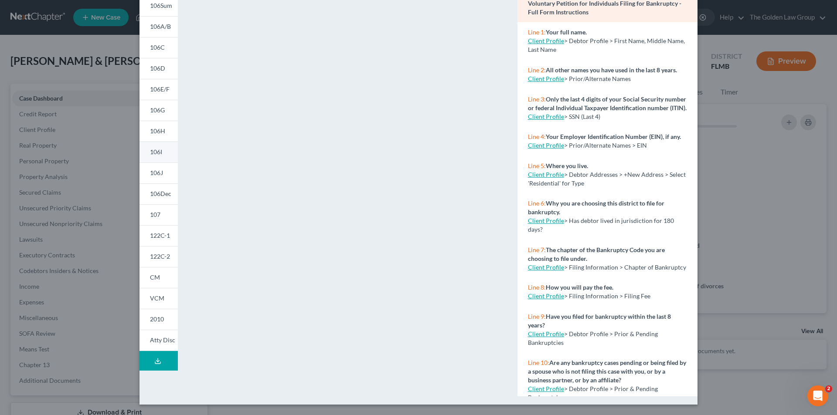
click at [157, 154] on span "106I" at bounding box center [156, 151] width 12 height 7
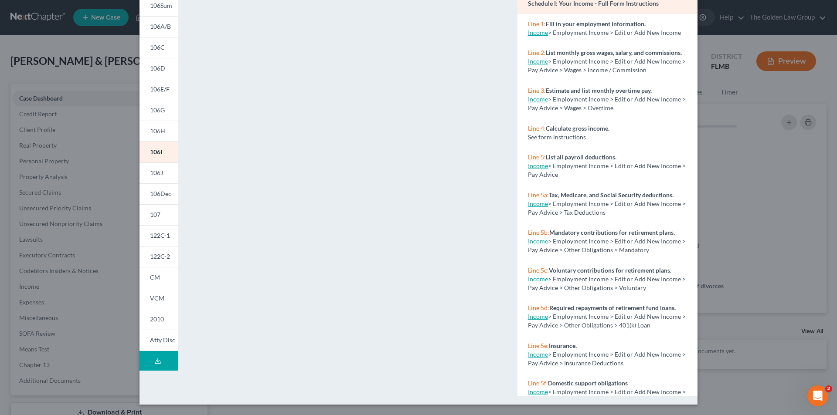
click at [85, 180] on div "Petition Preview Schedule I: Your Income × 101 106Sum 106A/B 106C 106D 106E/F 1…" at bounding box center [418, 207] width 837 height 415
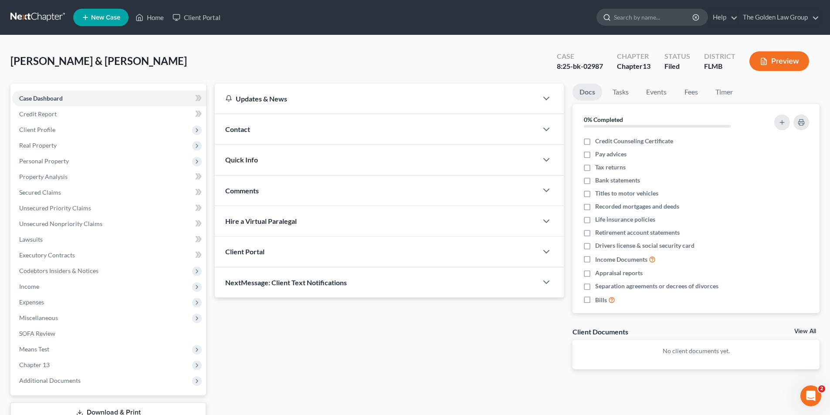
click at [641, 17] on input "search" at bounding box center [654, 17] width 80 height 16
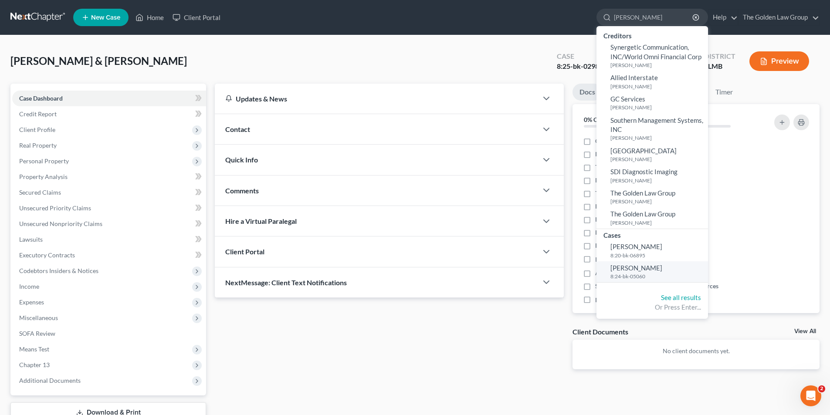
type input "[PERSON_NAME]"
click at [637, 268] on span "[PERSON_NAME]" at bounding box center [637, 268] width 52 height 8
select select "6"
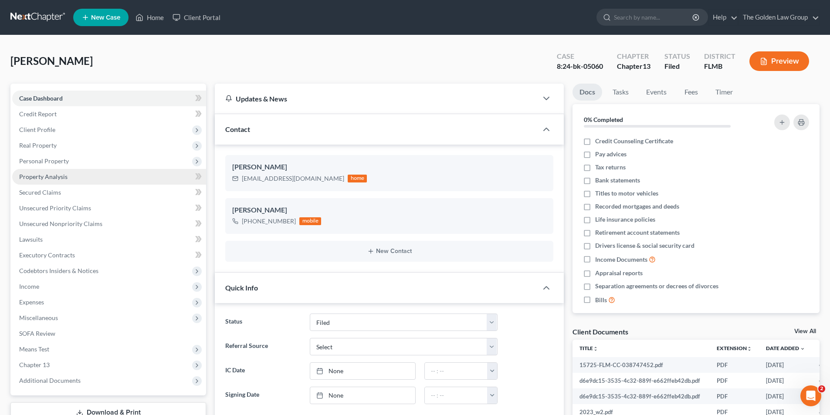
scroll to position [151, 0]
click at [67, 380] on span "Additional Documents" at bounding box center [49, 380] width 61 height 7
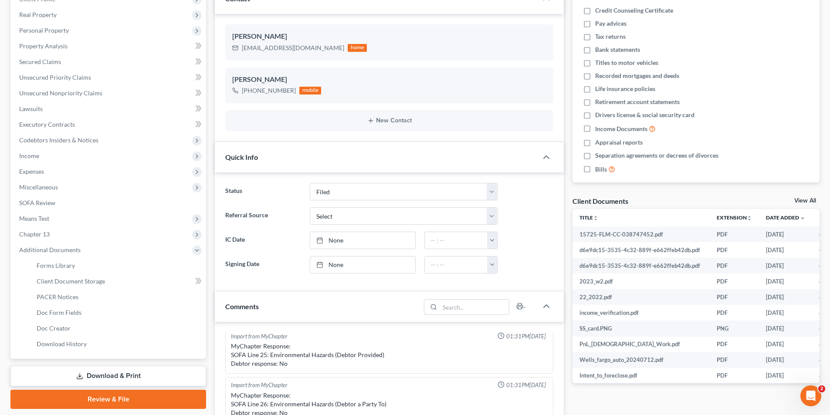
scroll to position [174, 0]
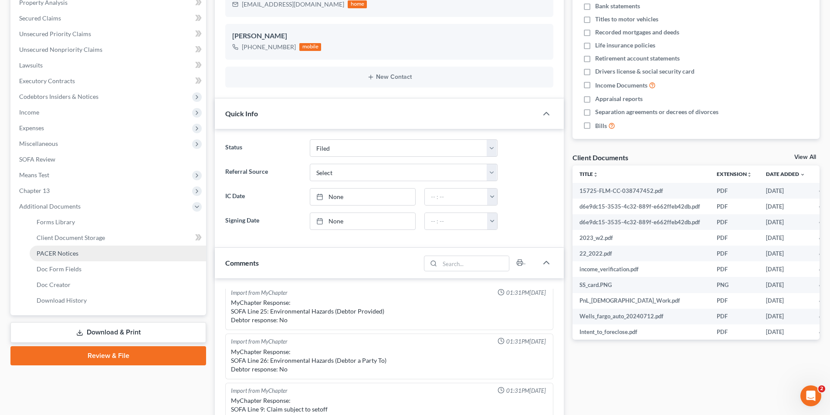
click at [58, 252] on span "PACER Notices" at bounding box center [58, 253] width 42 height 7
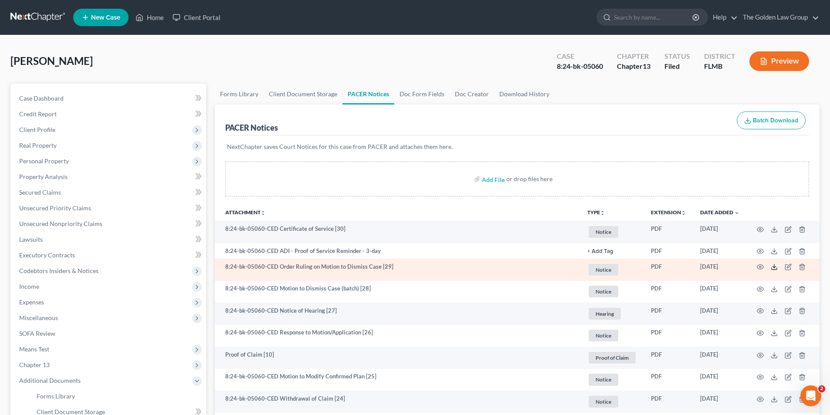
click at [775, 267] on icon at bounding box center [774, 267] width 7 height 7
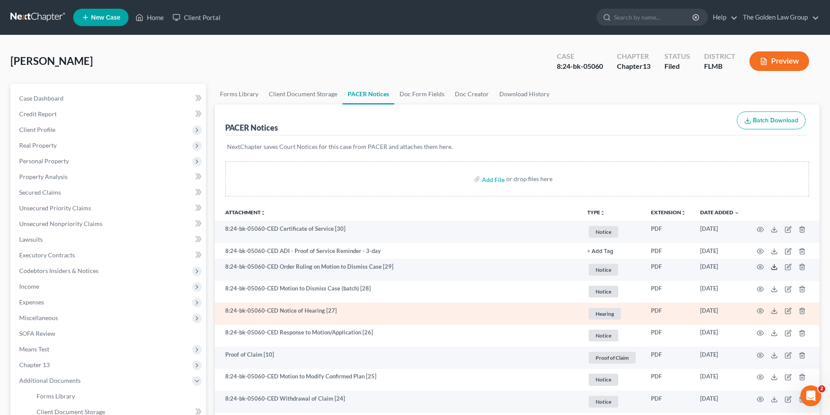
scroll to position [44, 0]
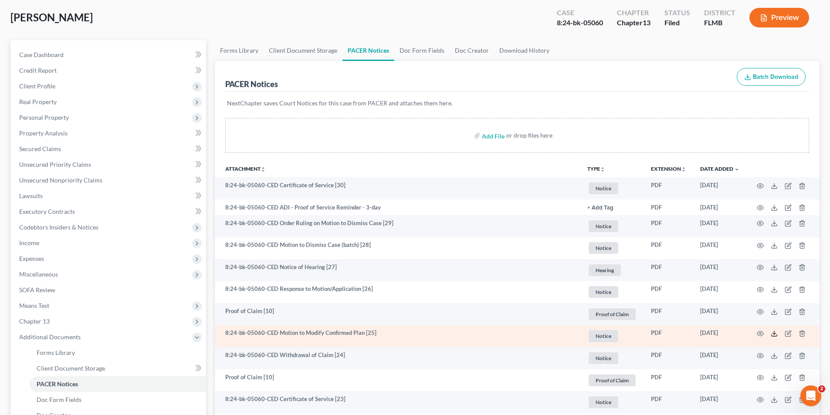
click at [773, 333] on polyline at bounding box center [774, 333] width 3 height 1
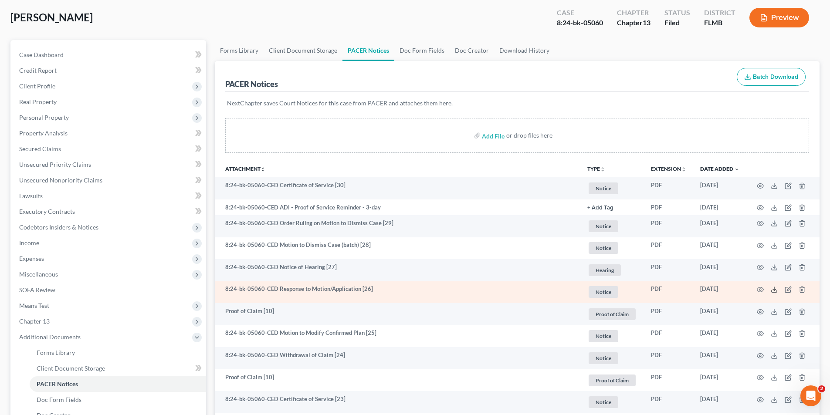
click at [774, 289] on icon at bounding box center [774, 289] width 7 height 7
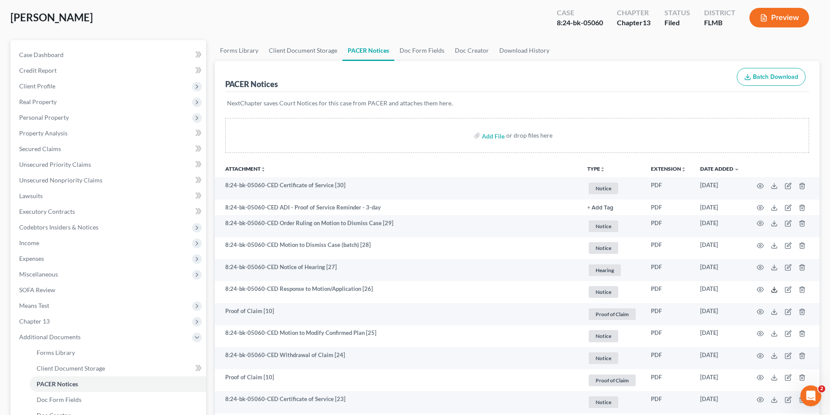
scroll to position [0, 0]
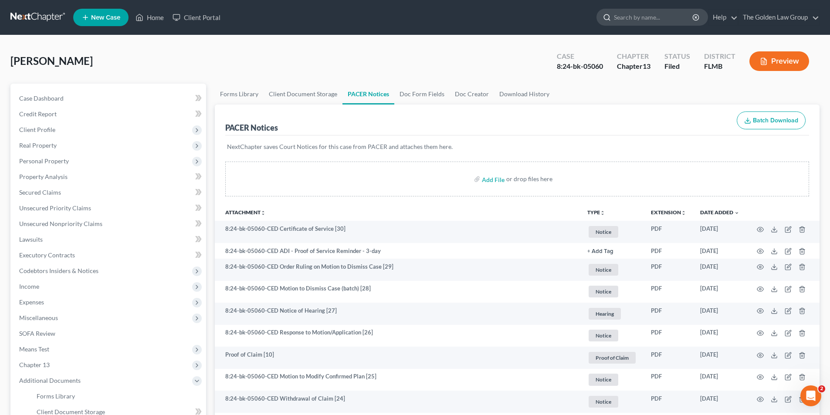
click at [679, 19] on input "search" at bounding box center [654, 17] width 80 height 16
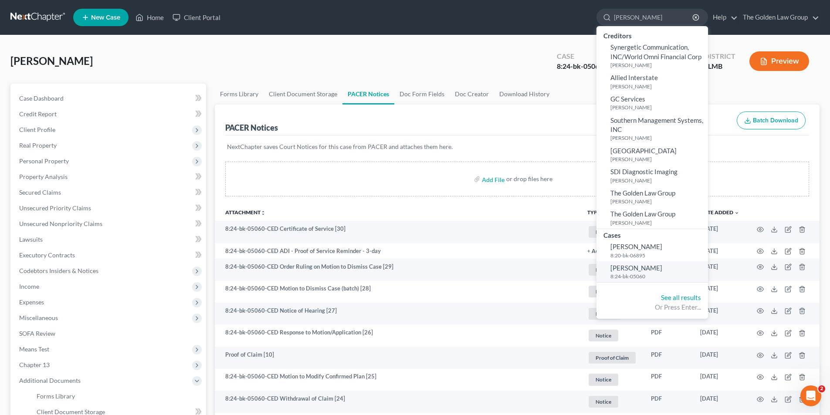
type input "[PERSON_NAME]"
click at [642, 267] on span "[PERSON_NAME]" at bounding box center [637, 268] width 52 height 8
select select "6"
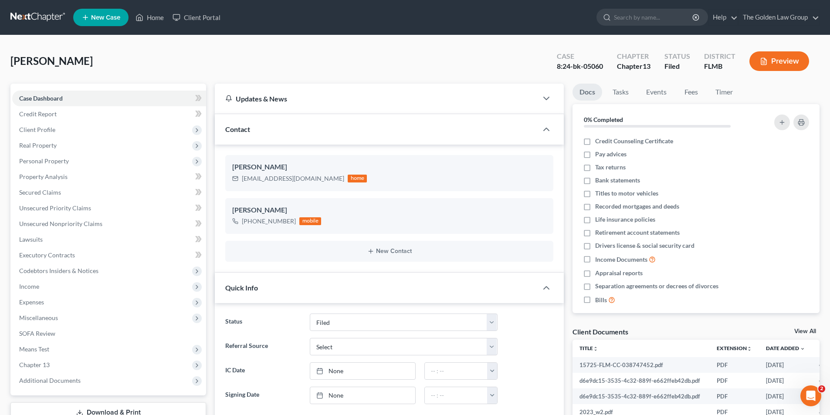
scroll to position [151, 0]
click at [784, 56] on button "Preview" at bounding box center [780, 61] width 60 height 20
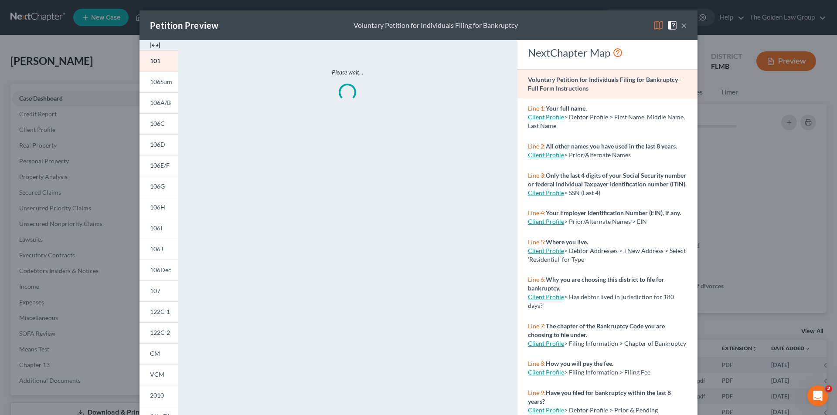
click at [157, 330] on span "122C-2" at bounding box center [160, 332] width 20 height 7
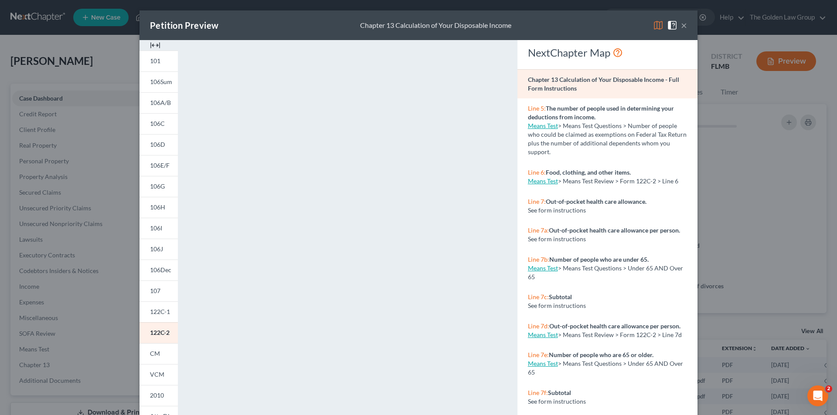
drag, startPoint x: 85, startPoint y: 246, endPoint x: 68, endPoint y: 188, distance: 60.4
click at [85, 246] on div "Petition Preview Chapter 13 Calculation of Your Disposable Income × 101 106Sum …" at bounding box center [418, 207] width 837 height 415
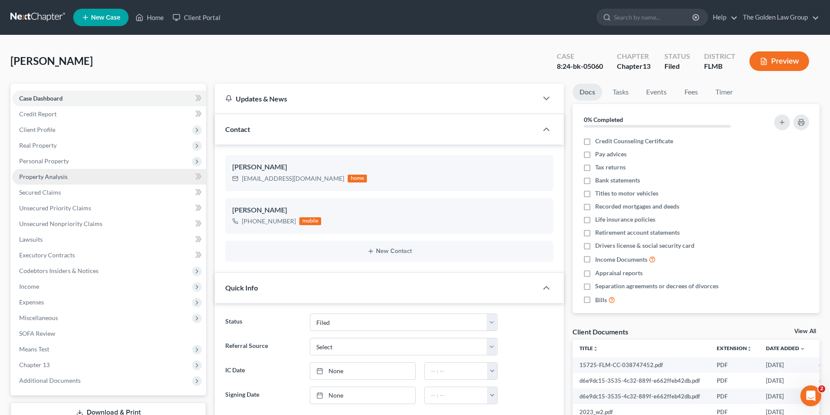
click at [58, 175] on span "Property Analysis" at bounding box center [43, 176] width 48 height 7
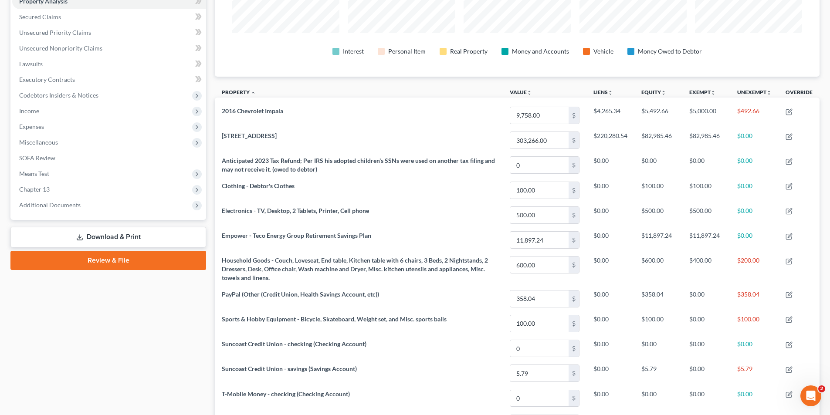
scroll to position [1, 0]
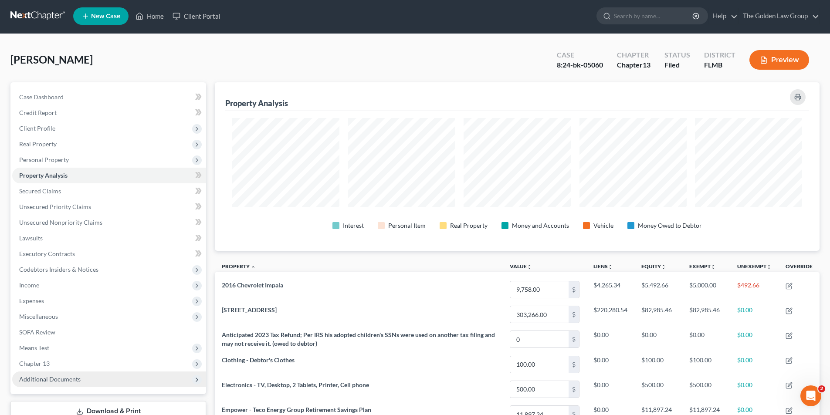
click at [65, 380] on span "Additional Documents" at bounding box center [49, 379] width 61 height 7
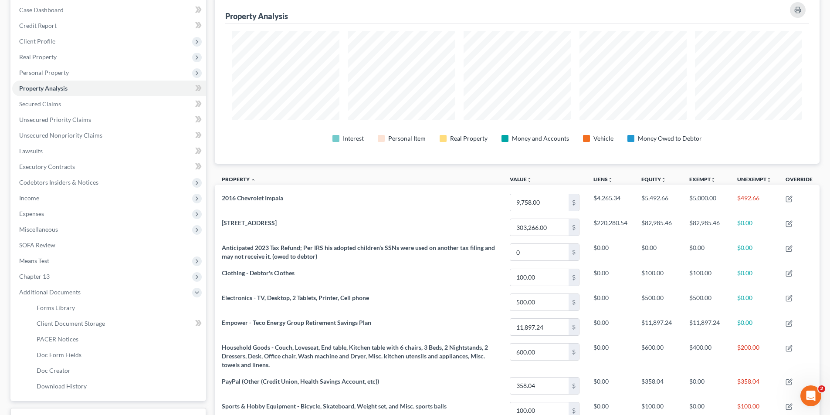
scroll to position [132, 0]
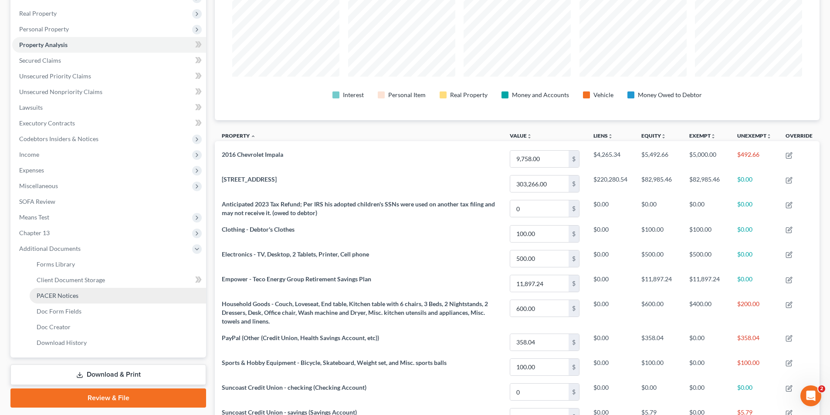
click at [67, 296] on span "PACER Notices" at bounding box center [58, 295] width 42 height 7
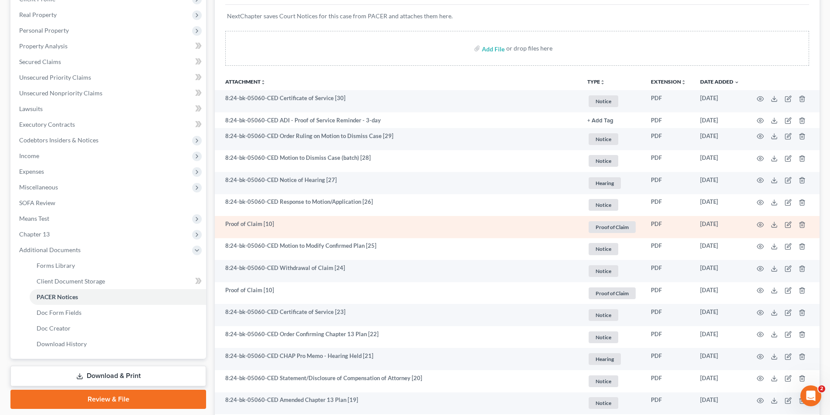
scroll to position [174, 0]
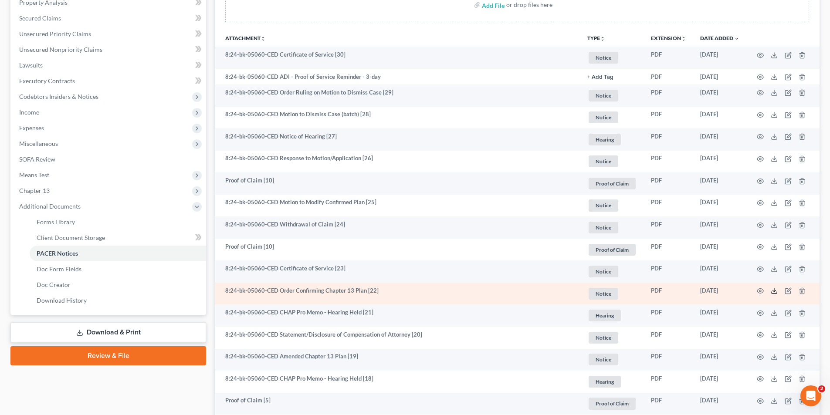
click at [774, 289] on icon at bounding box center [774, 291] width 7 height 7
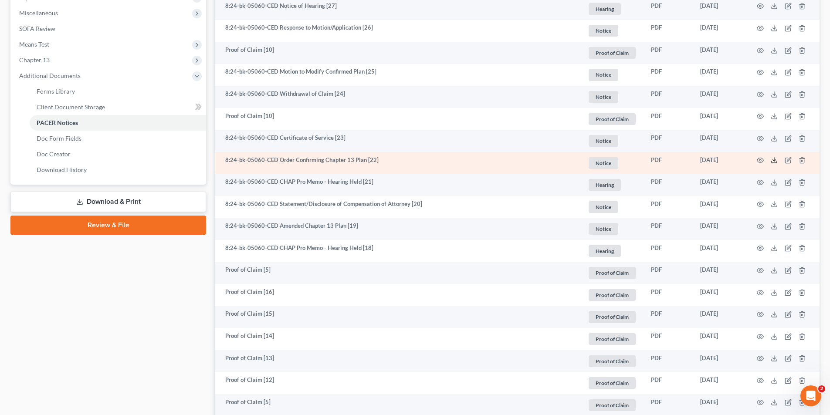
scroll to position [349, 0]
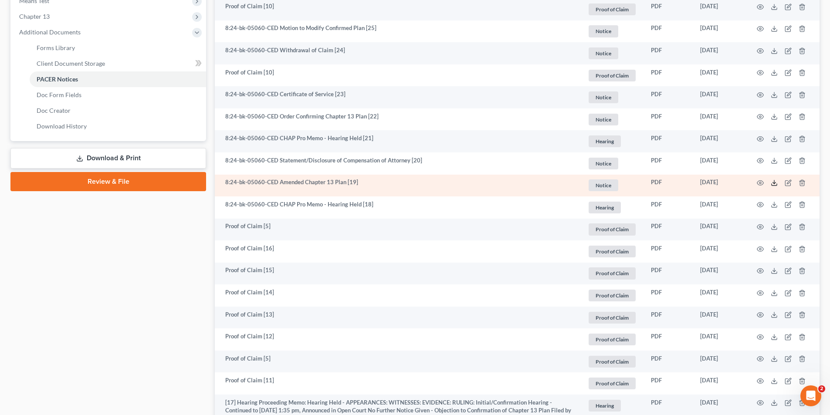
click at [773, 182] on icon at bounding box center [774, 183] width 7 height 7
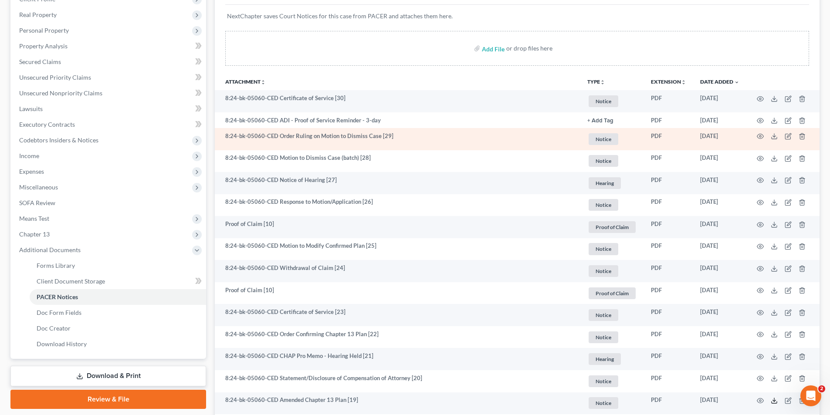
scroll to position [0, 0]
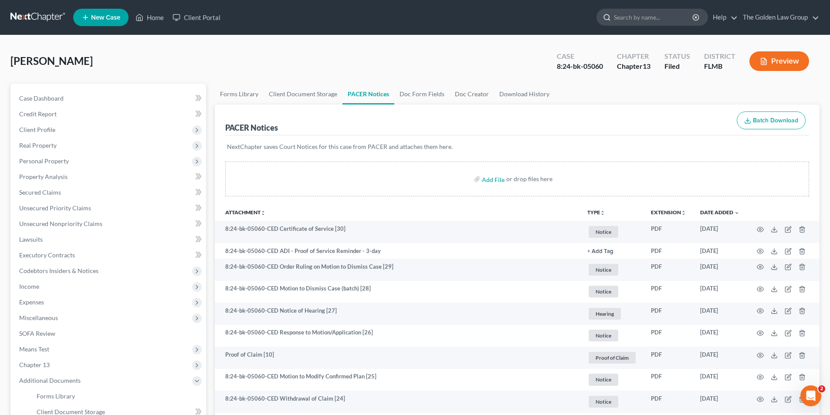
click at [631, 14] on input "search" at bounding box center [654, 17] width 80 height 16
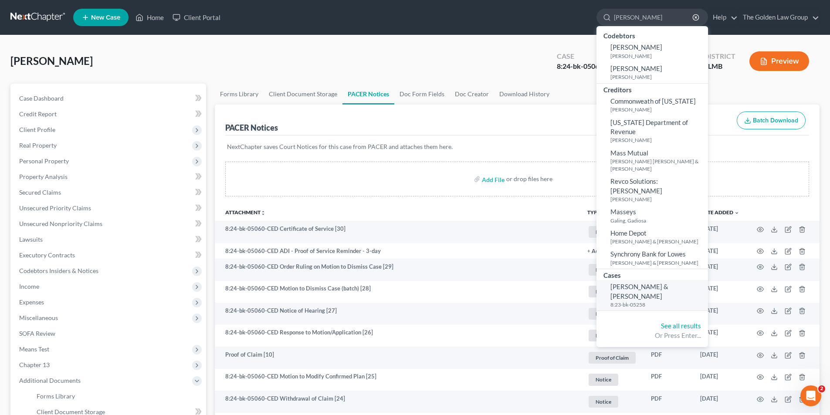
type input "[PERSON_NAME]"
click at [638, 283] on span "[PERSON_NAME] & [PERSON_NAME]" at bounding box center [640, 291] width 58 height 17
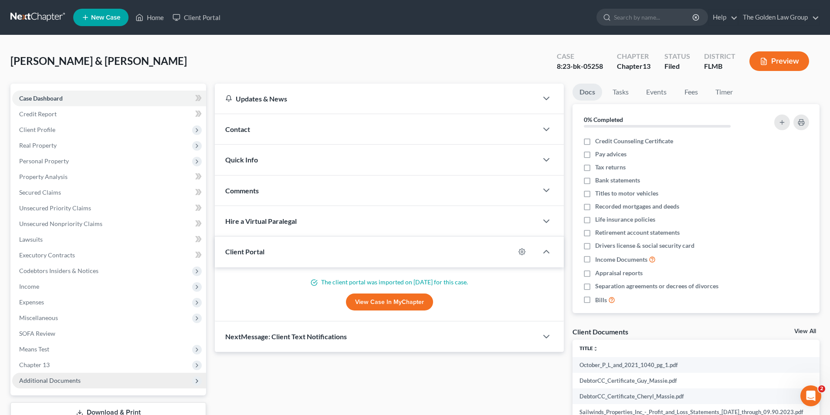
click at [66, 377] on span "Additional Documents" at bounding box center [49, 380] width 61 height 7
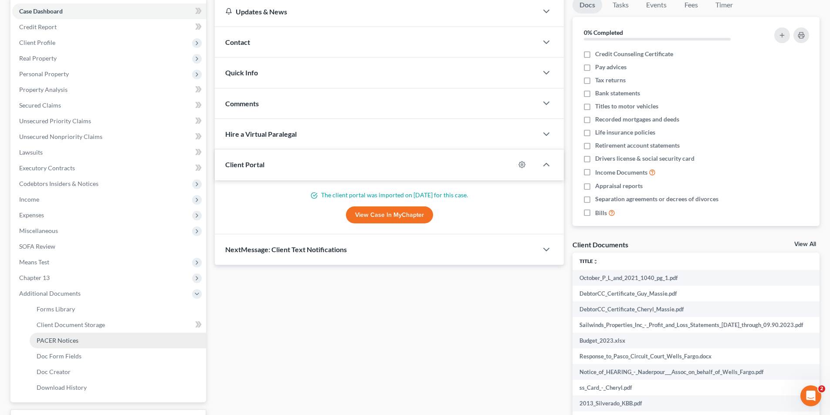
click at [66, 337] on span "PACER Notices" at bounding box center [58, 340] width 42 height 7
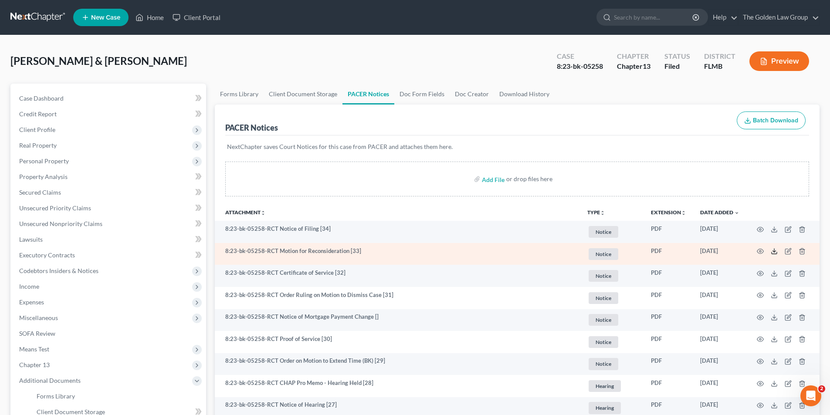
click at [775, 251] on icon at bounding box center [774, 251] width 7 height 7
click at [774, 251] on icon at bounding box center [774, 251] width 7 height 7
